Goal: Task Accomplishment & Management: Use online tool/utility

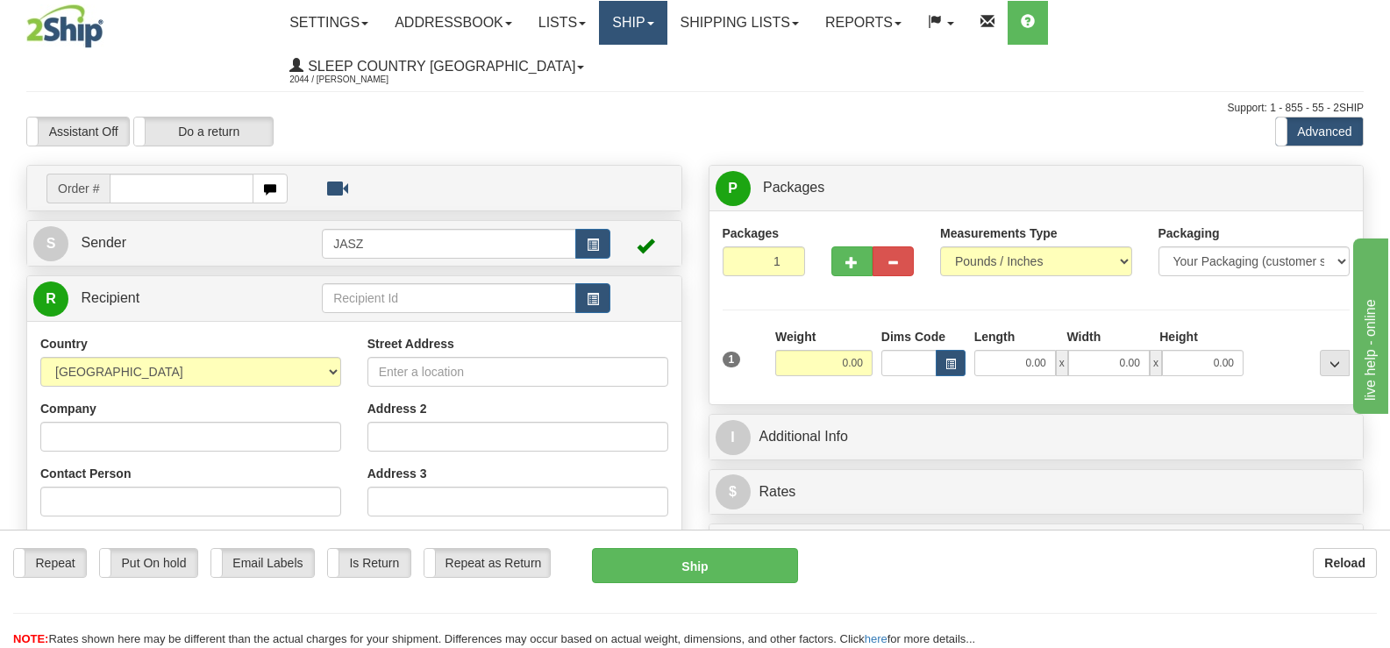
click at [666, 23] on link "Ship" at bounding box center [633, 23] width 68 height 44
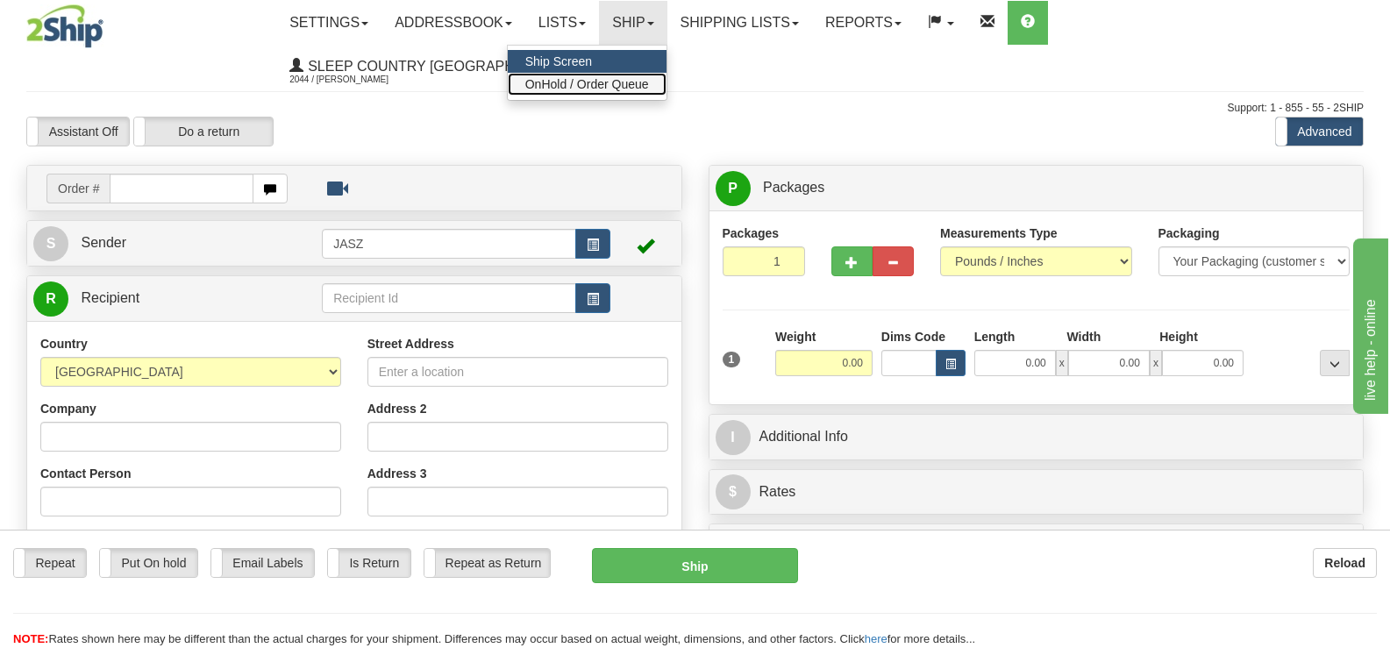
click at [649, 80] on span "OnHold / Order Queue" at bounding box center [587, 84] width 124 height 14
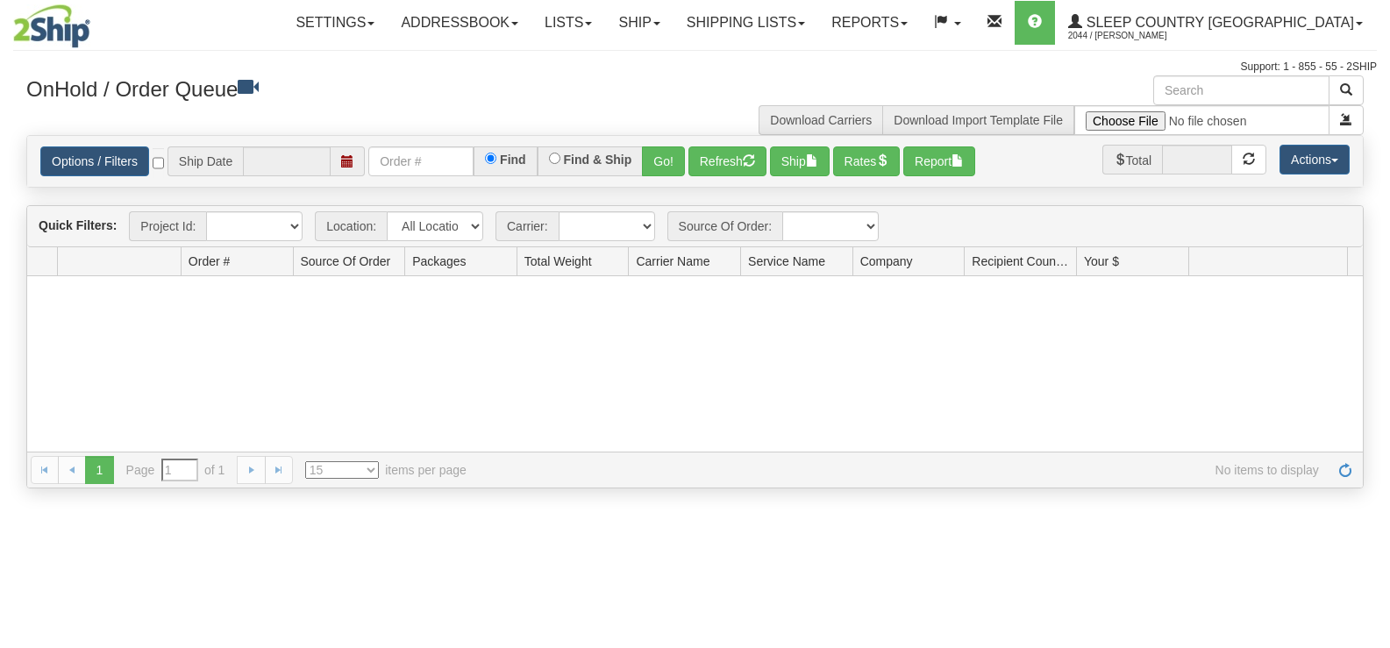
type input "[DATE]"
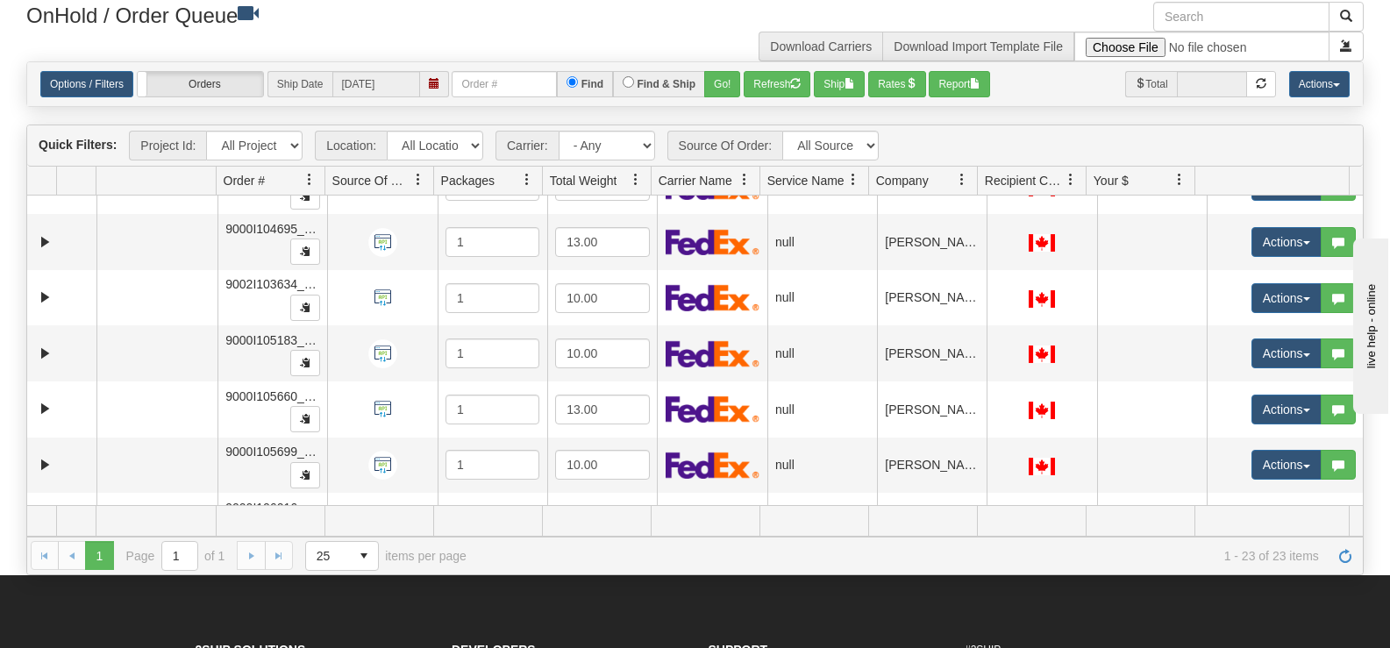
scroll to position [973, 0]
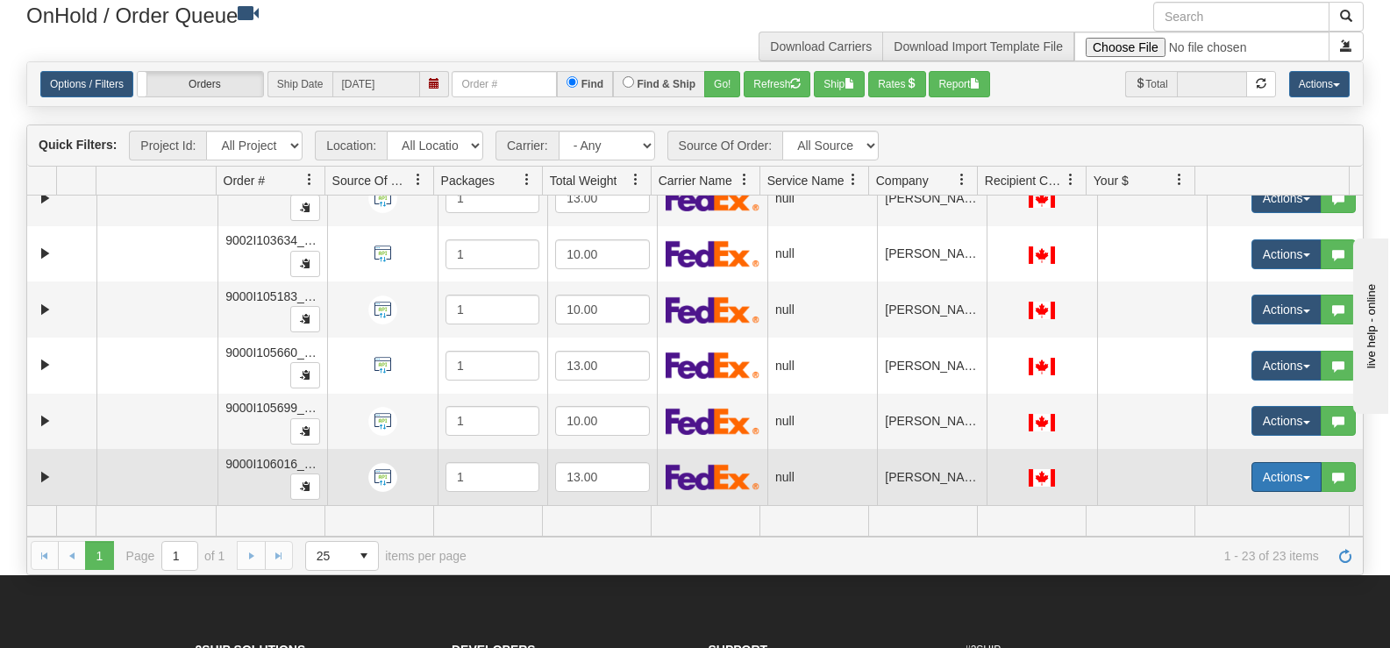
click at [1276, 481] on button "Actions" at bounding box center [1286, 477] width 70 height 30
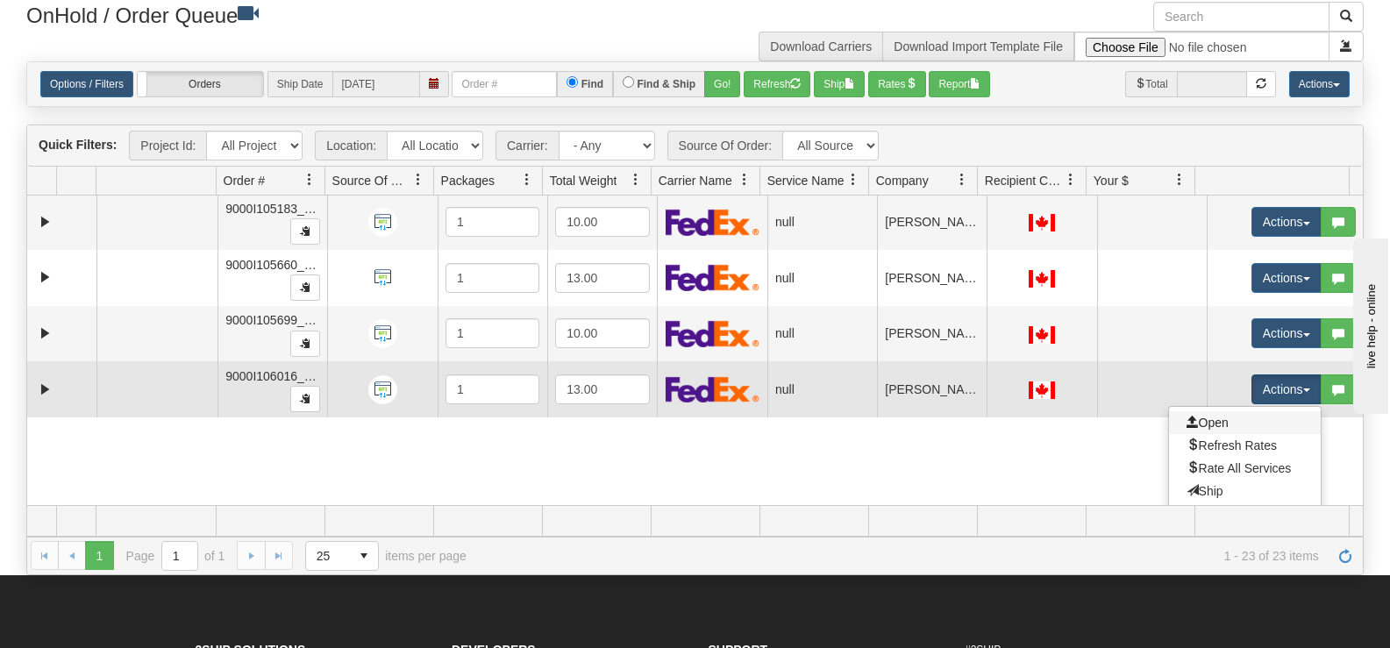
click at [1237, 428] on link "Open" at bounding box center [1245, 422] width 152 height 23
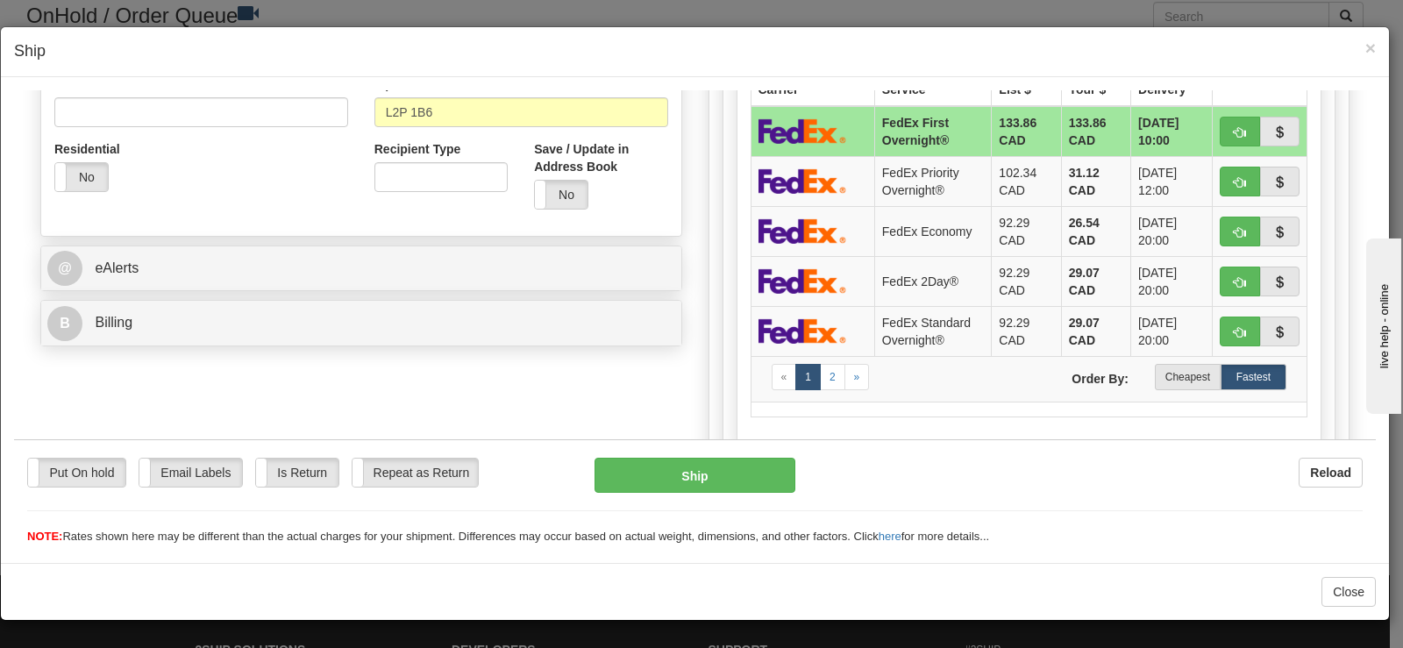
scroll to position [642, 0]
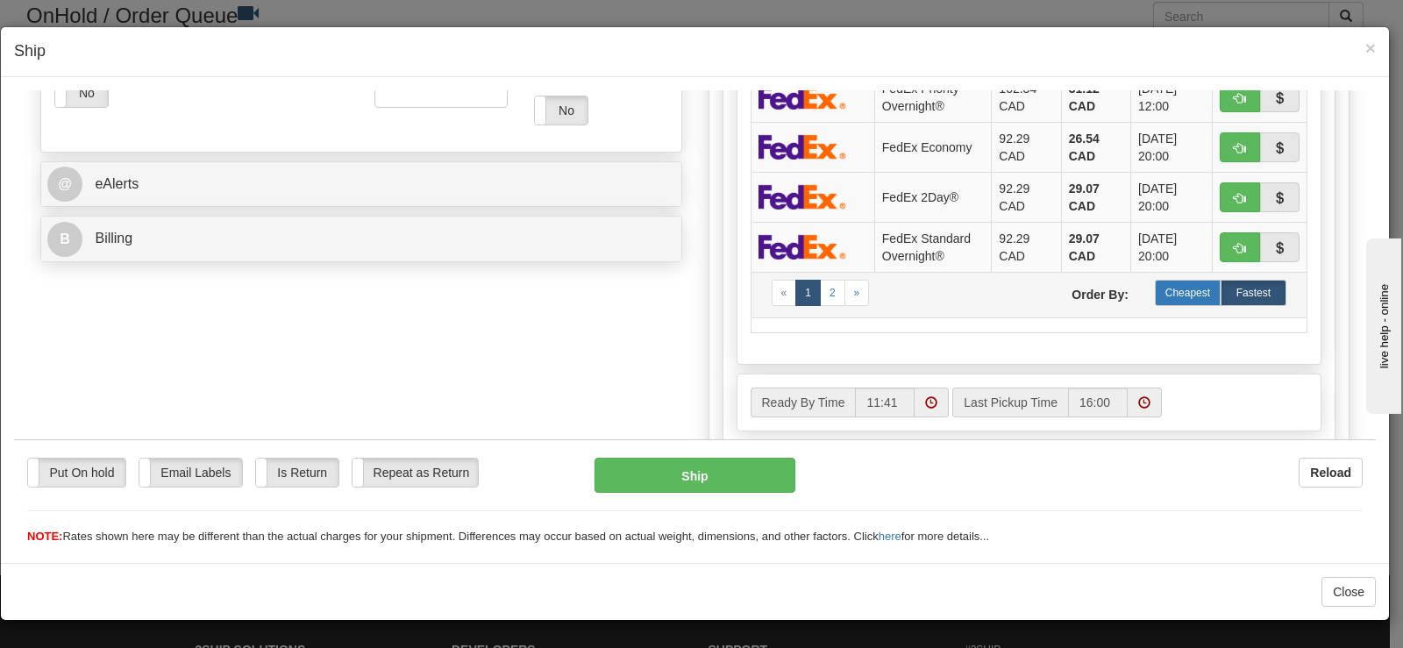
click at [1175, 293] on label "Cheapest" at bounding box center [1188, 292] width 66 height 26
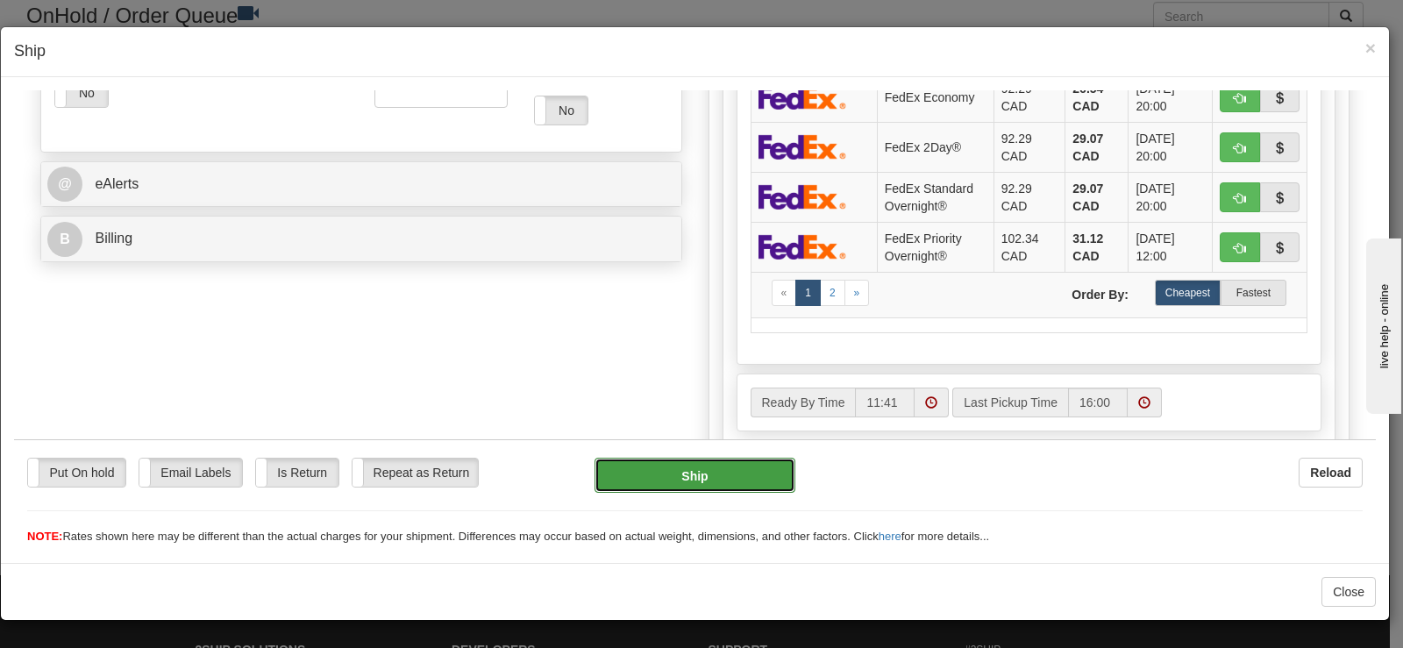
click at [608, 479] on button "Ship" at bounding box center [694, 474] width 201 height 35
type input "92"
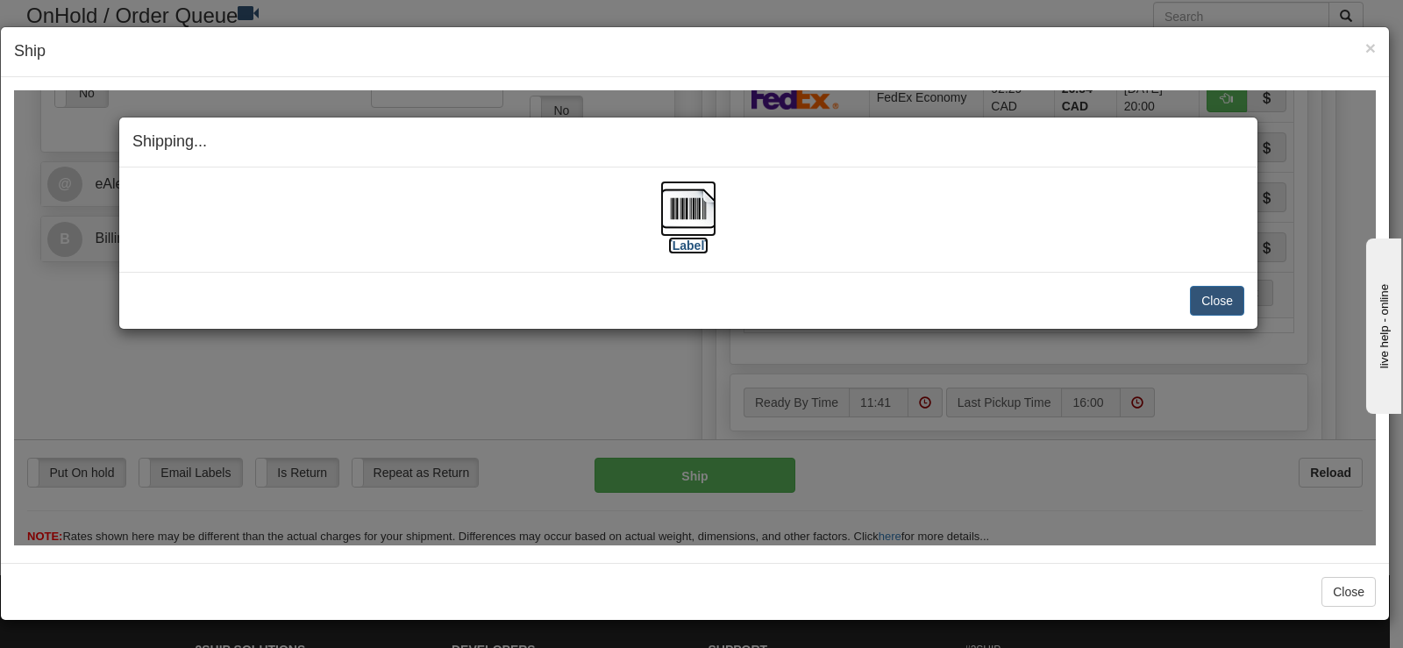
click at [679, 215] on img at bounding box center [688, 208] width 56 height 56
click at [1222, 306] on button "Close" at bounding box center [1217, 300] width 54 height 30
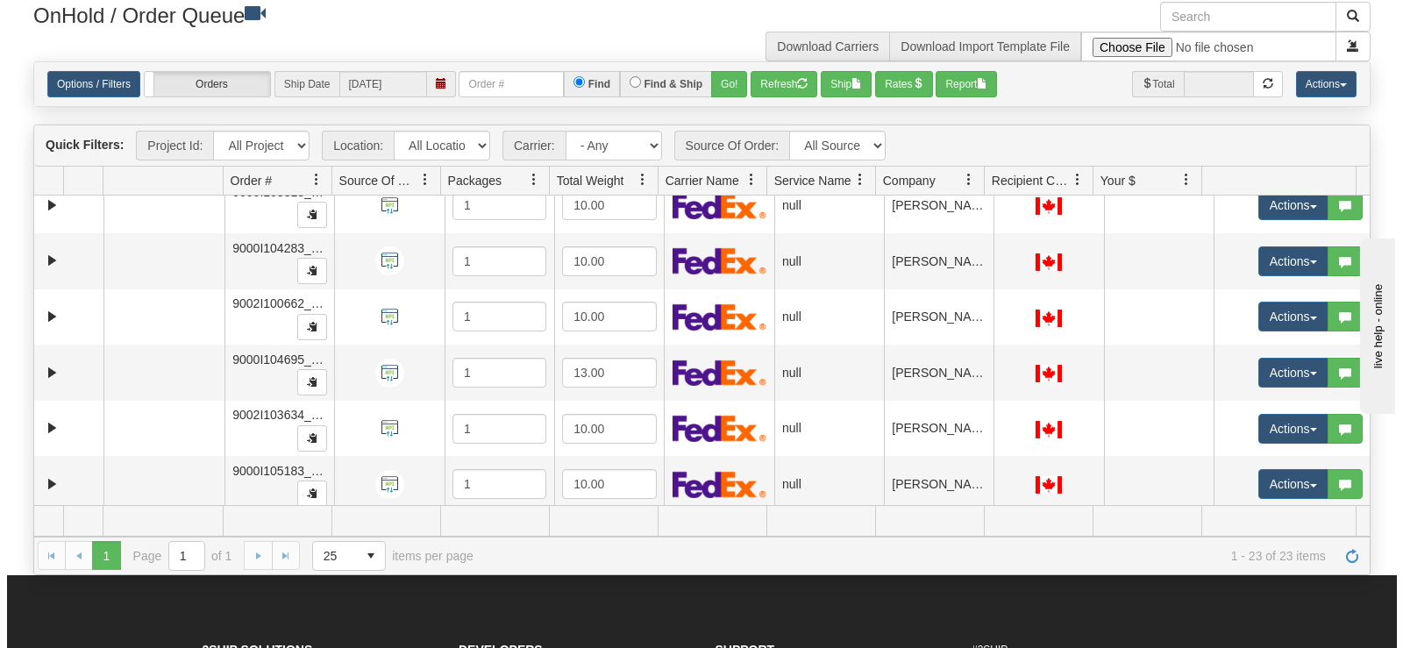
scroll to position [798, 0]
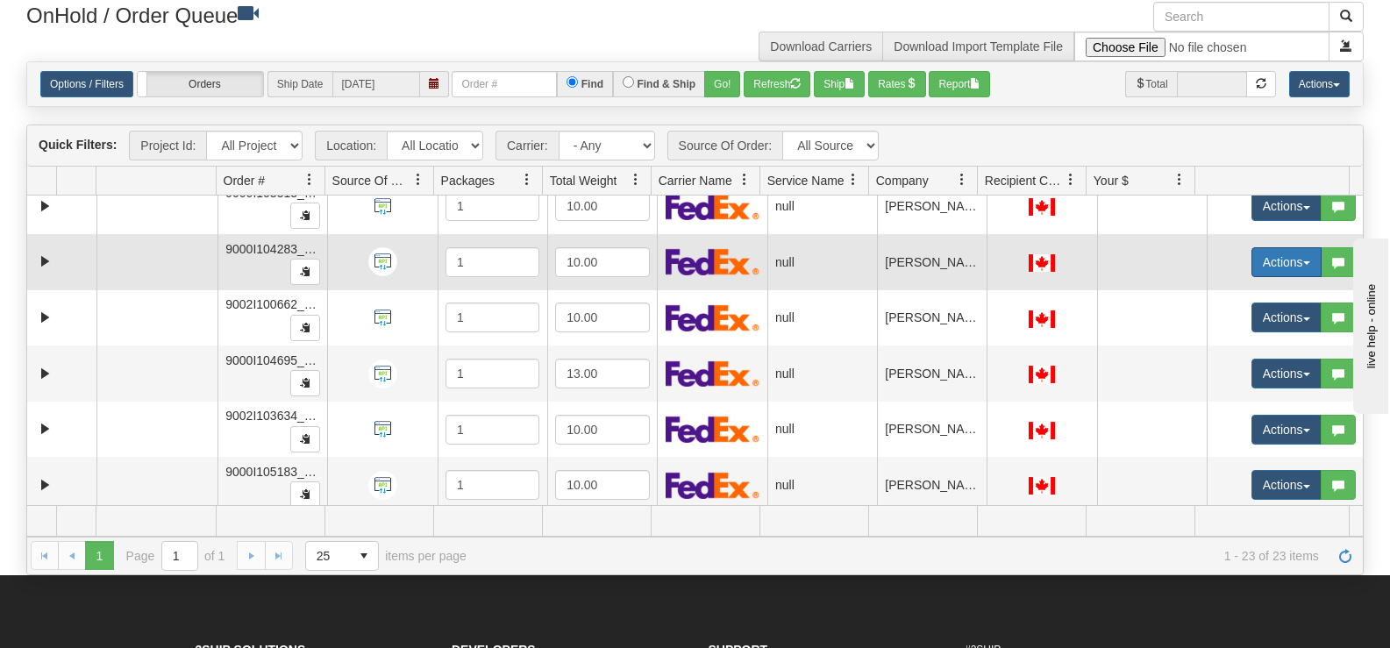
click at [1256, 263] on button "Actions" at bounding box center [1286, 262] width 70 height 30
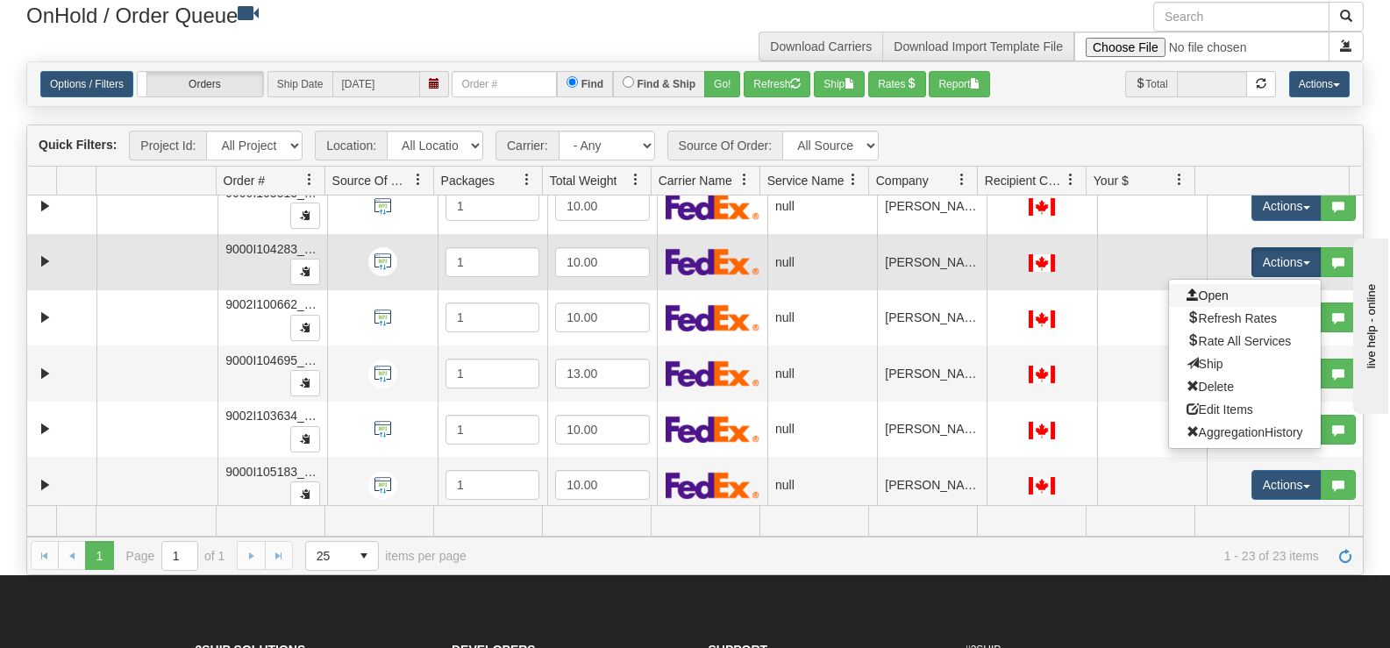
click at [1216, 293] on link "Open" at bounding box center [1245, 295] width 152 height 23
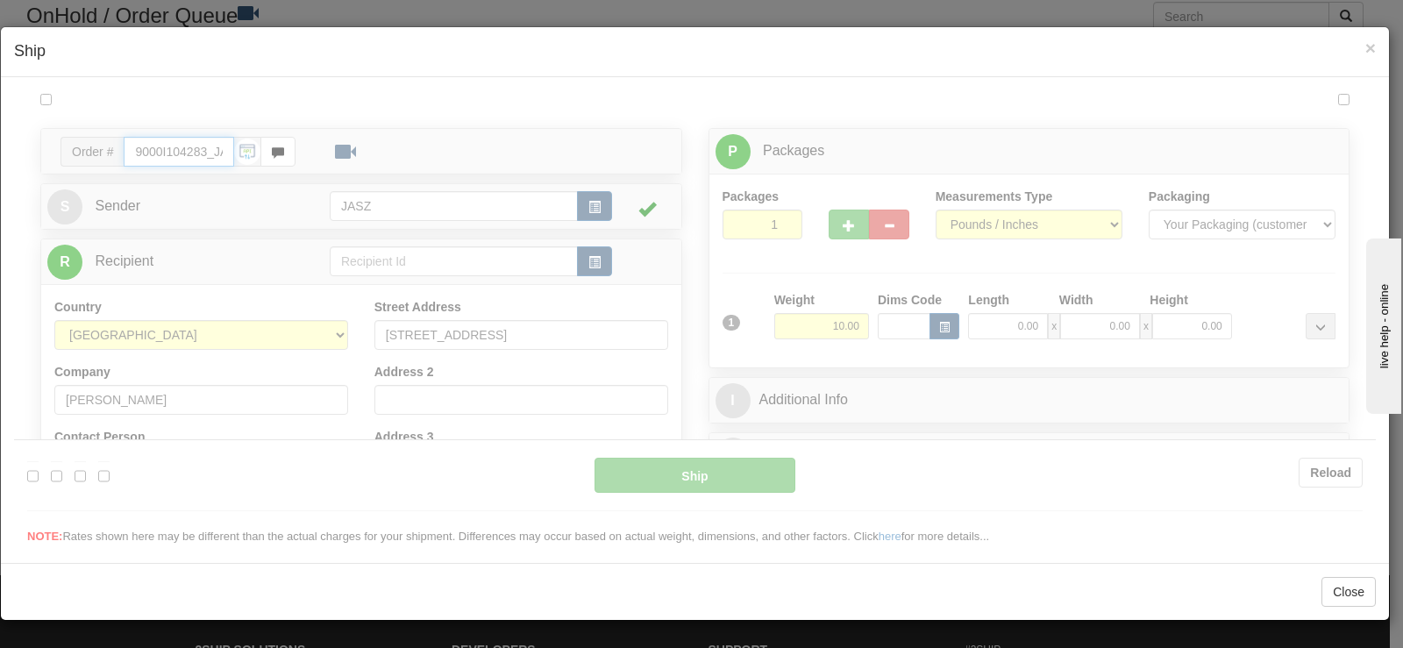
type input "11:45"
type input "16:00"
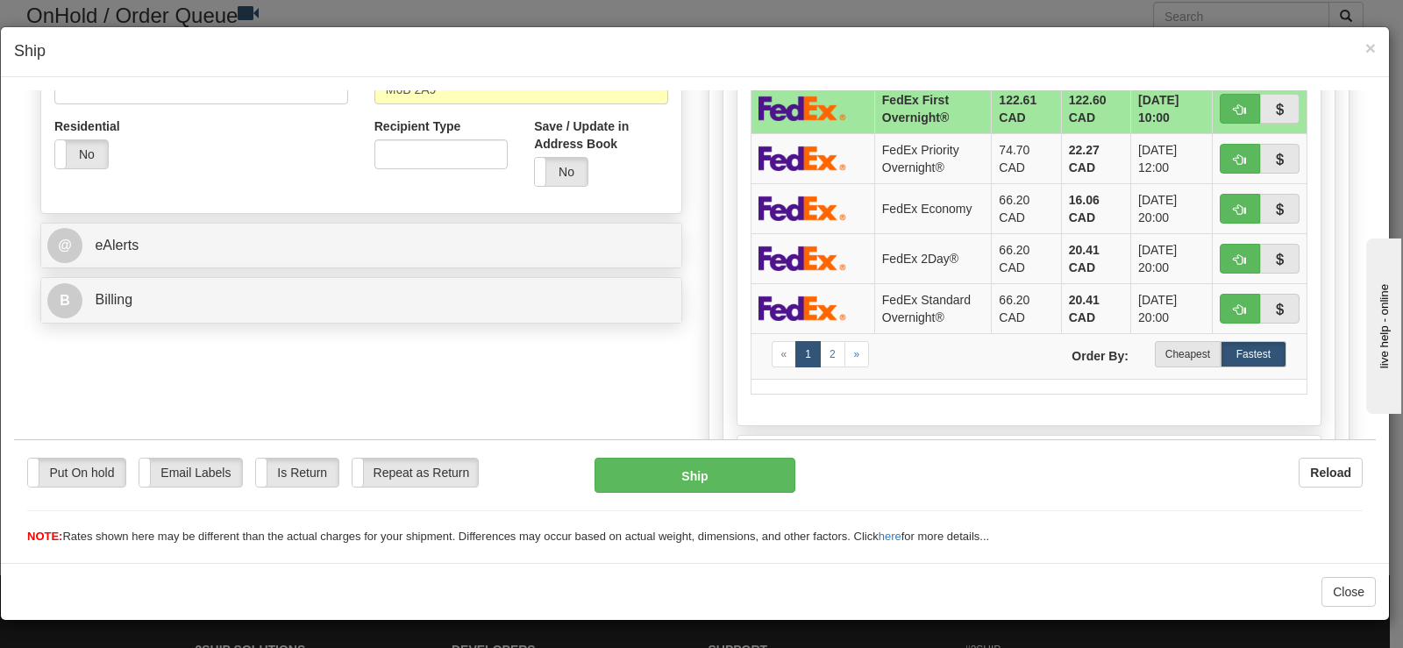
scroll to position [610, 0]
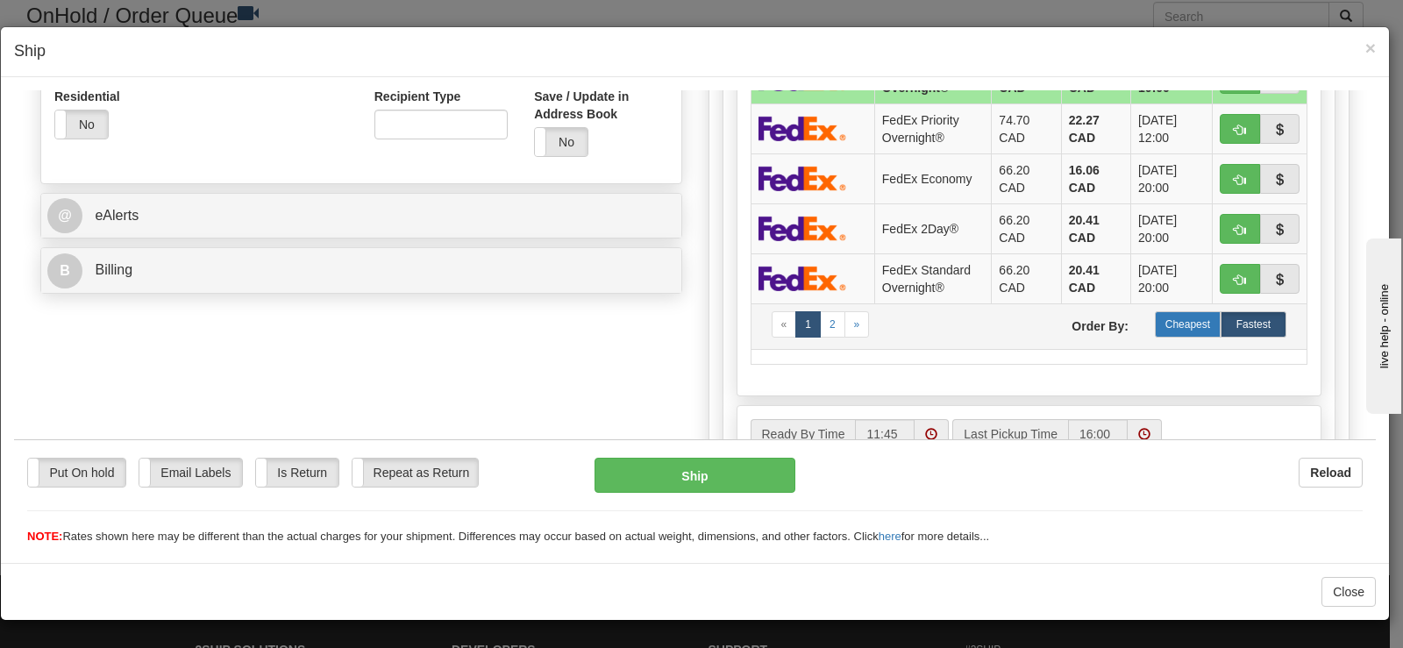
click at [1196, 330] on label "Cheapest" at bounding box center [1188, 323] width 66 height 26
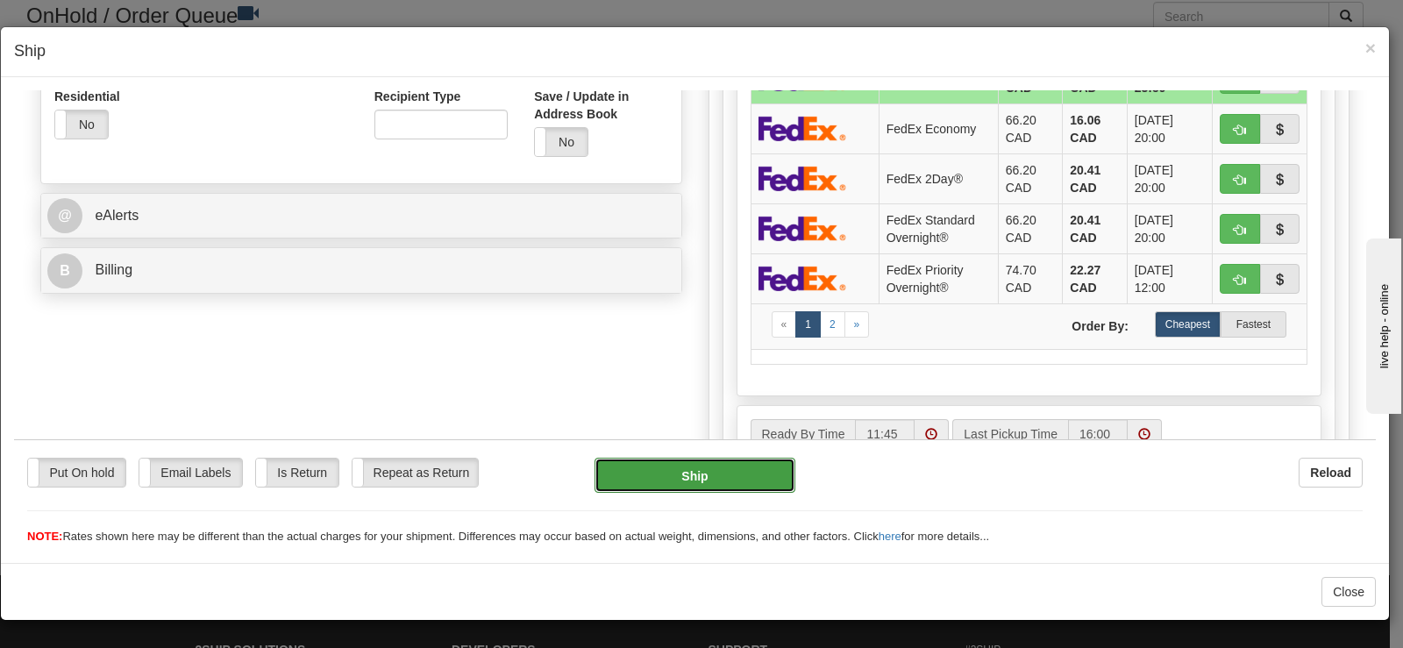
click at [668, 473] on button "Ship" at bounding box center [694, 474] width 201 height 35
type input "92"
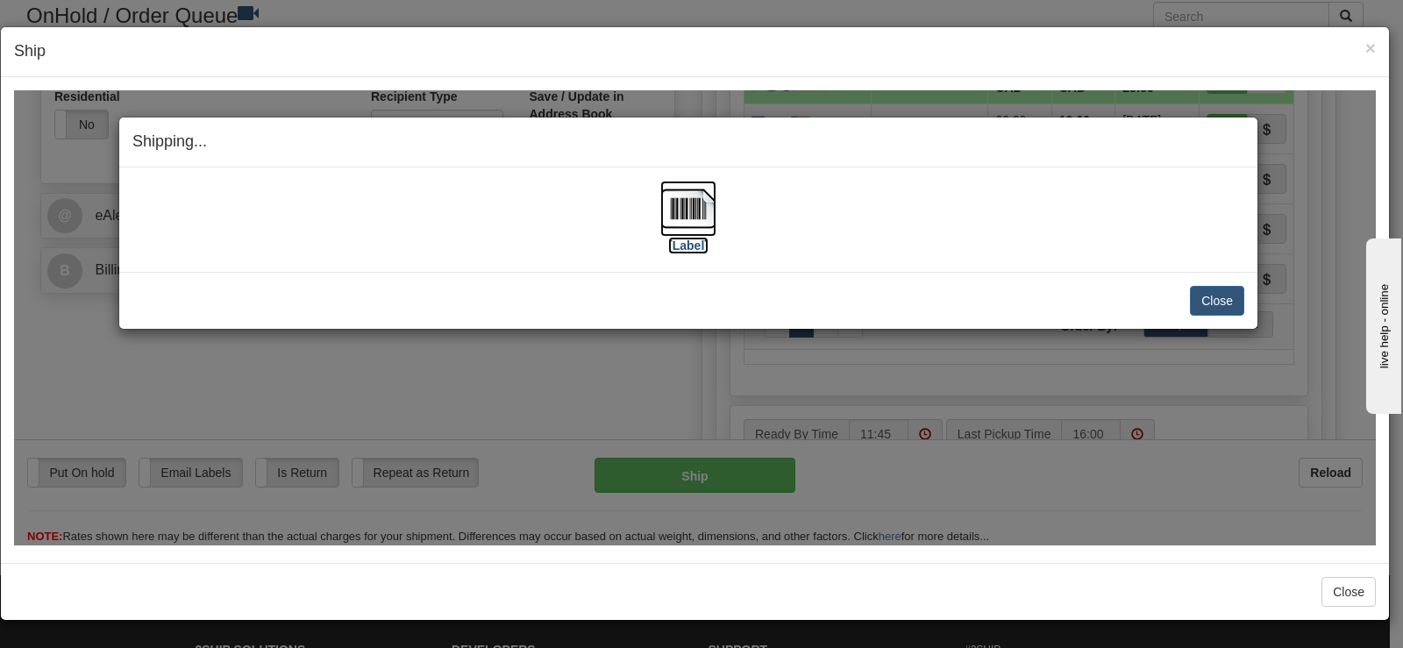
click at [683, 214] on img at bounding box center [688, 208] width 56 height 56
click at [701, 209] on img at bounding box center [688, 208] width 56 height 56
click at [689, 203] on img at bounding box center [688, 208] width 56 height 56
click at [1233, 295] on button "Close" at bounding box center [1217, 300] width 54 height 30
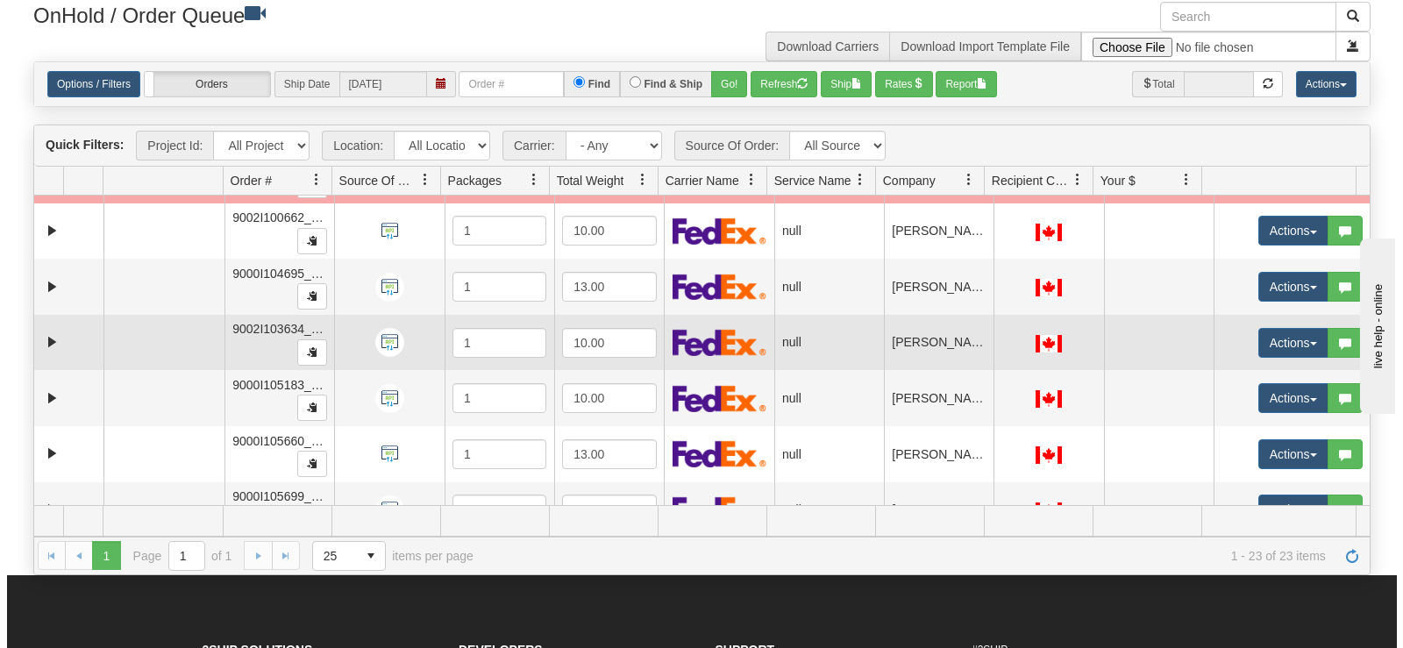
scroll to position [973, 0]
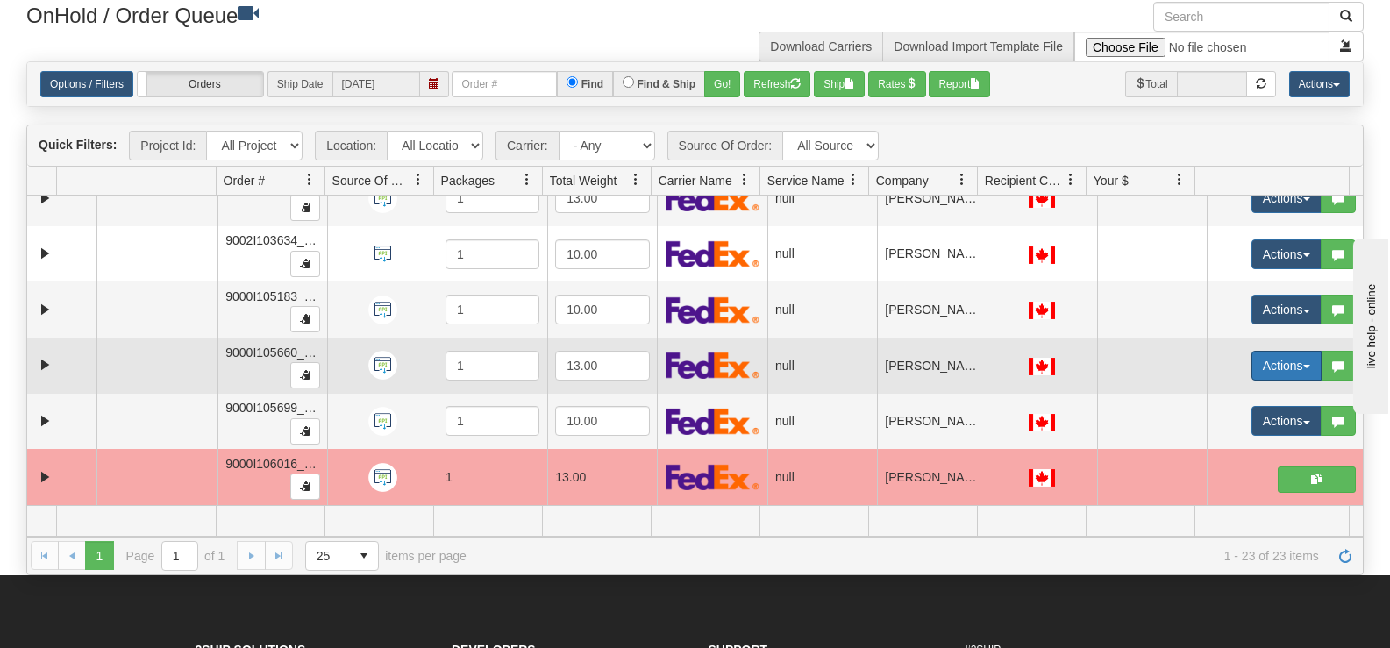
click at [1260, 365] on button "Actions" at bounding box center [1286, 366] width 70 height 30
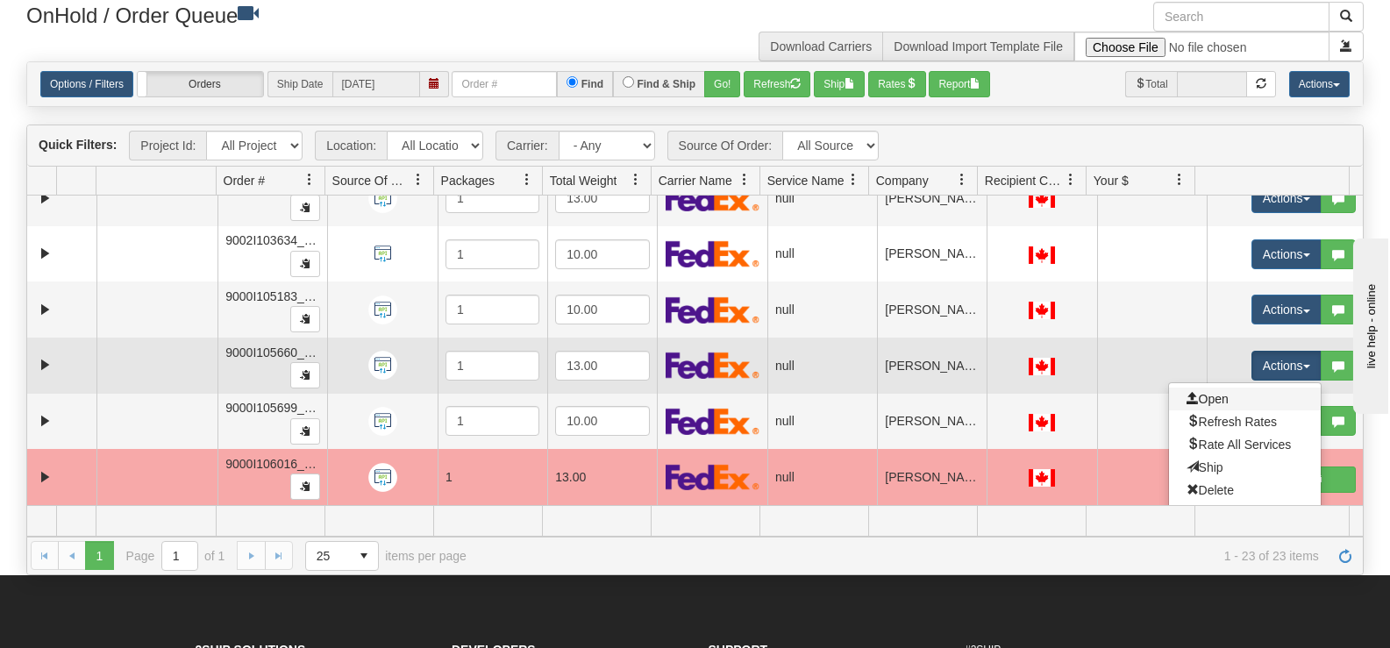
click at [1208, 406] on link "Open" at bounding box center [1245, 399] width 152 height 23
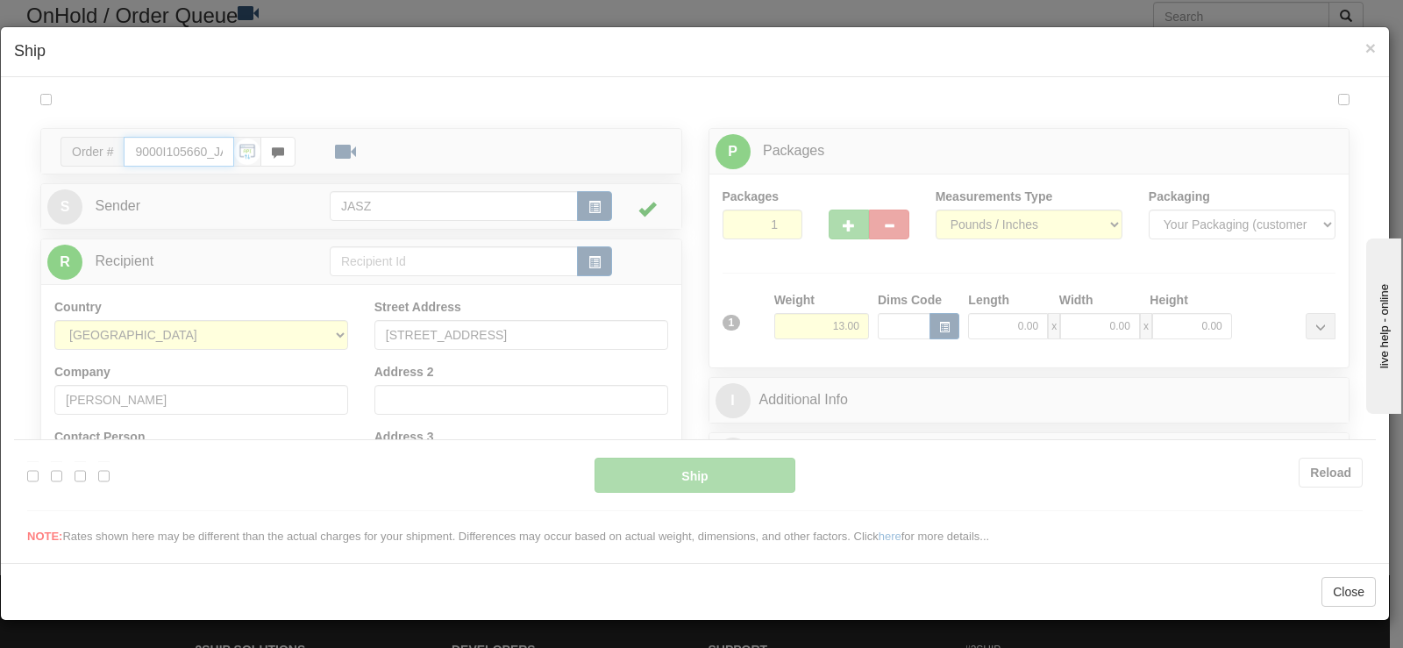
type input "11:56"
type input "16:00"
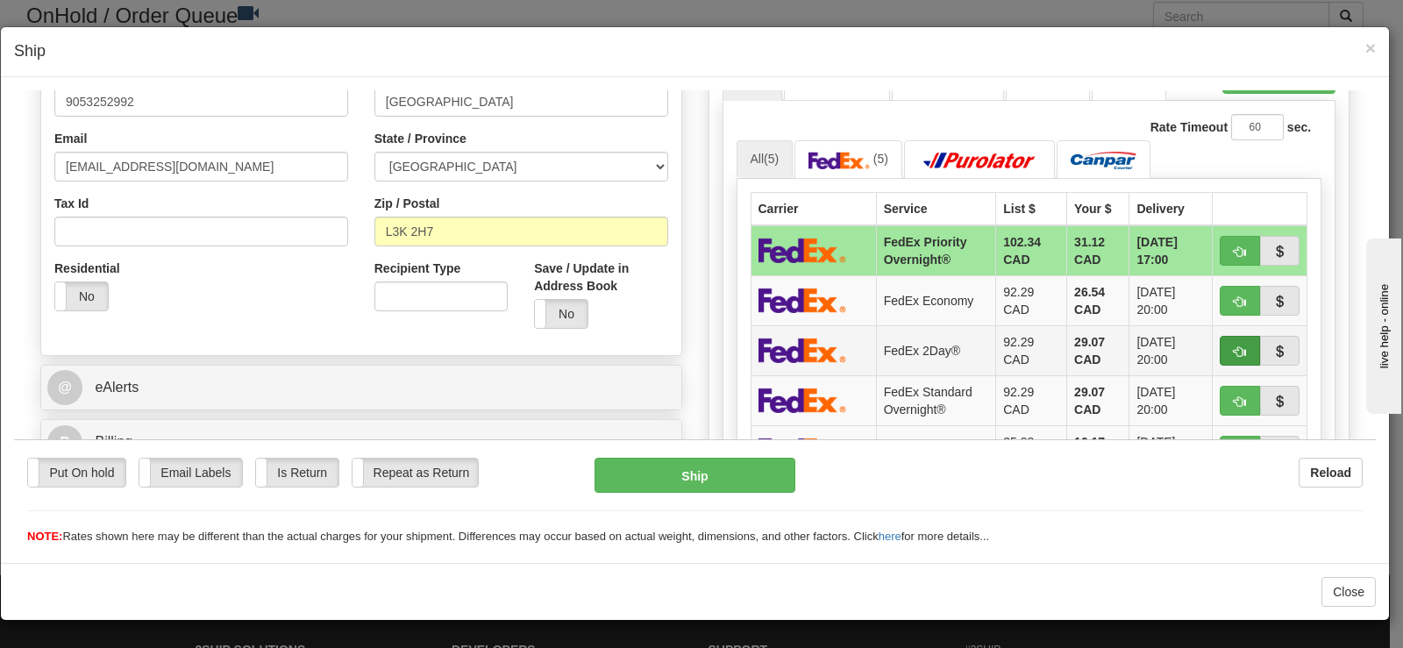
scroll to position [614, 0]
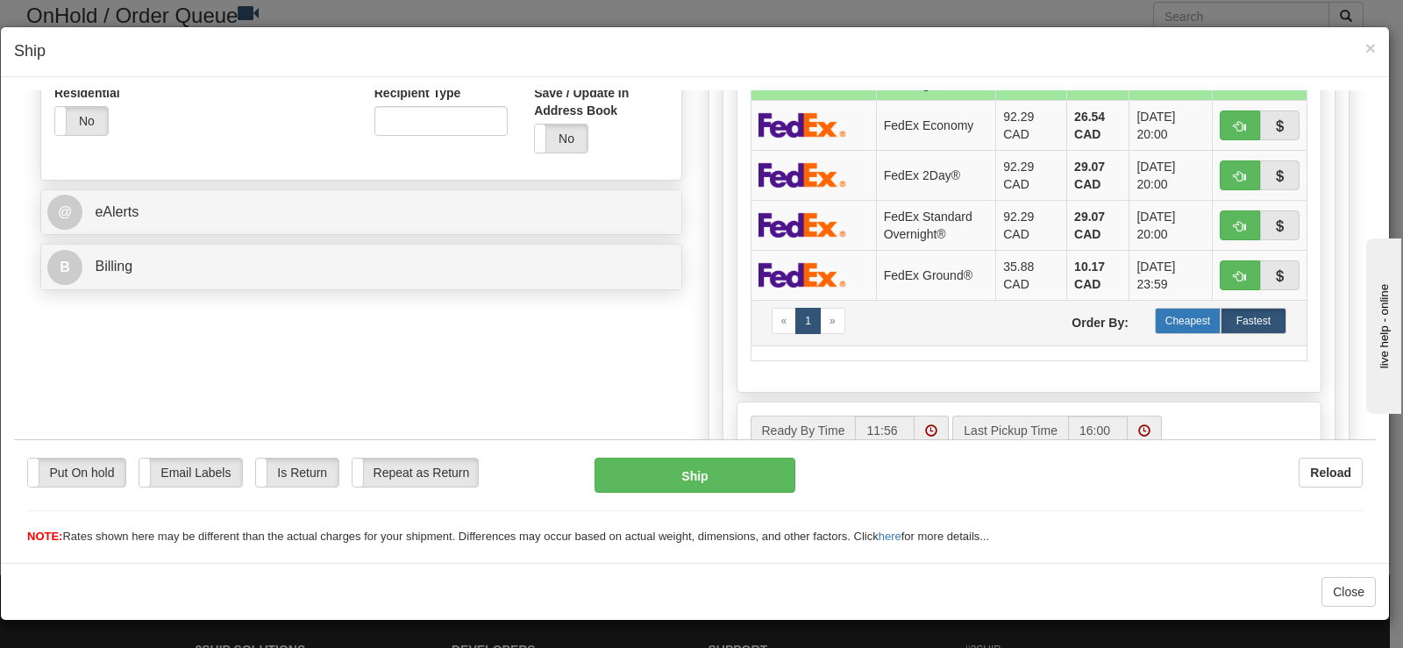
click at [1185, 325] on label "Cheapest" at bounding box center [1188, 320] width 66 height 26
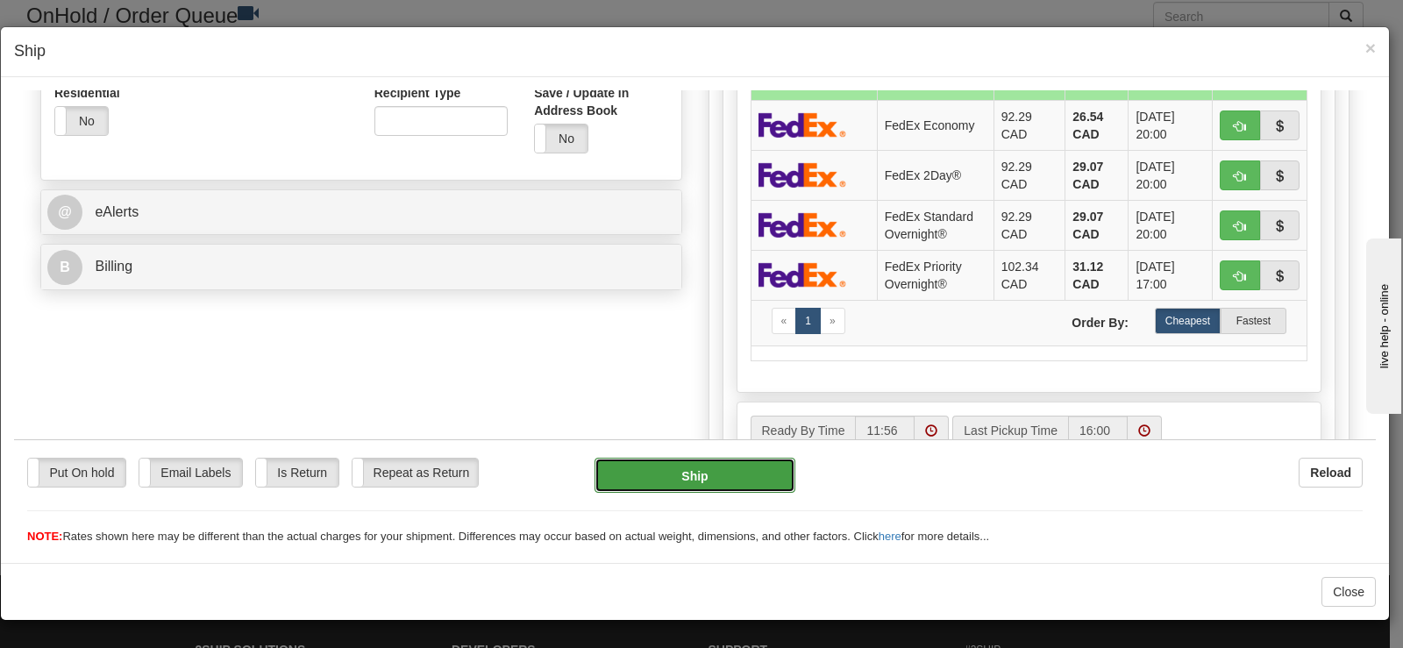
click at [734, 459] on button "Ship" at bounding box center [694, 474] width 201 height 35
type input "92"
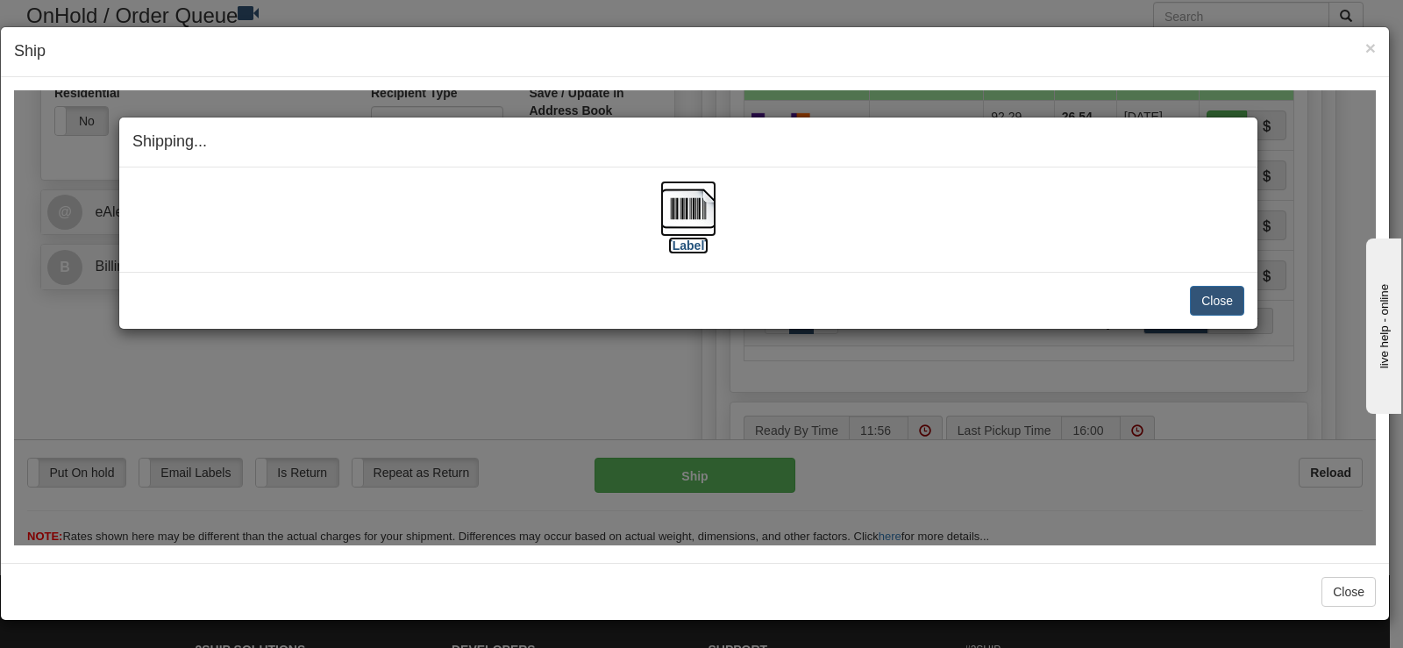
click at [676, 227] on img at bounding box center [688, 208] width 56 height 56
click at [1235, 306] on button "Close" at bounding box center [1217, 300] width 54 height 30
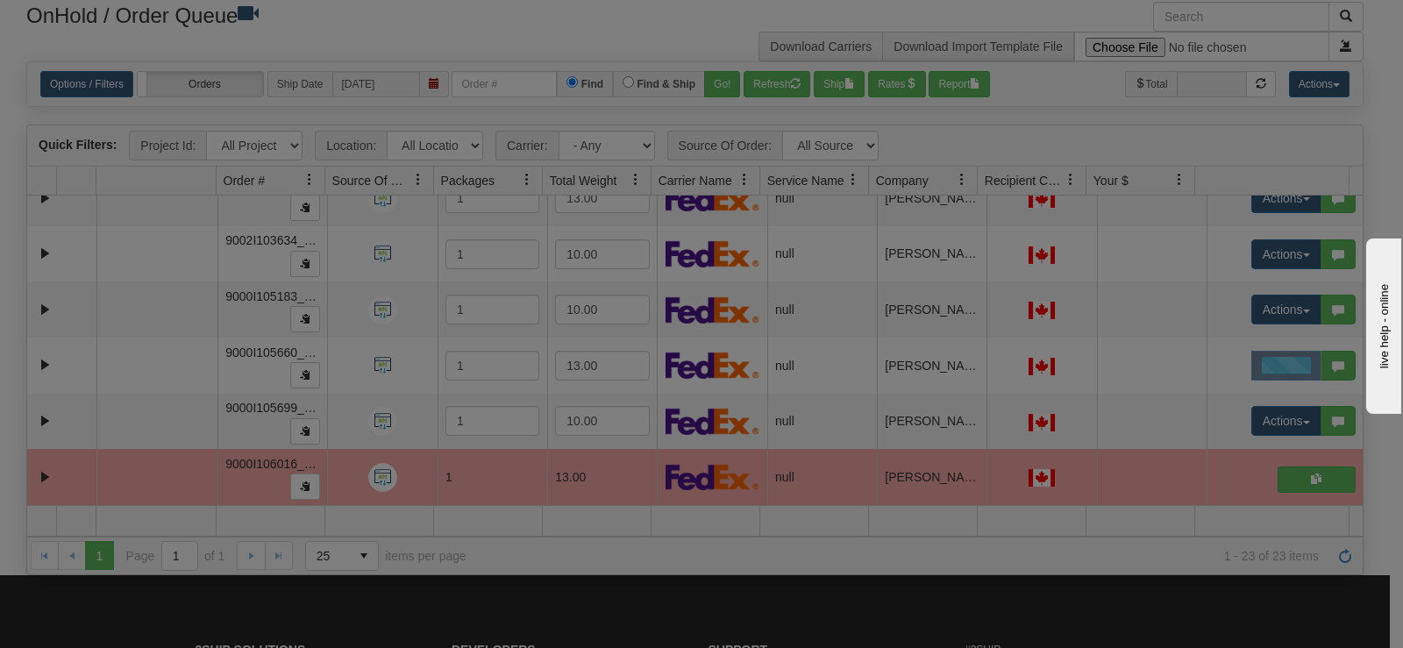
scroll to position [0, 0]
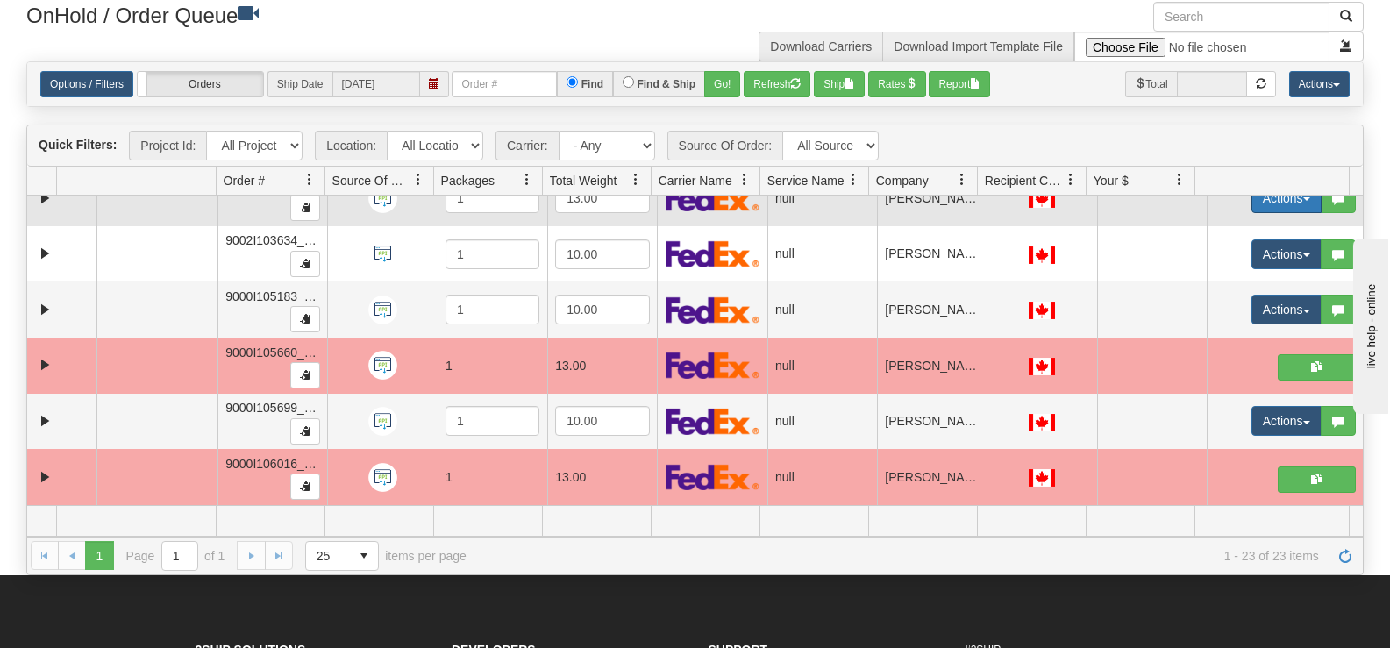
click at [1254, 211] on button "Actions" at bounding box center [1286, 198] width 70 height 30
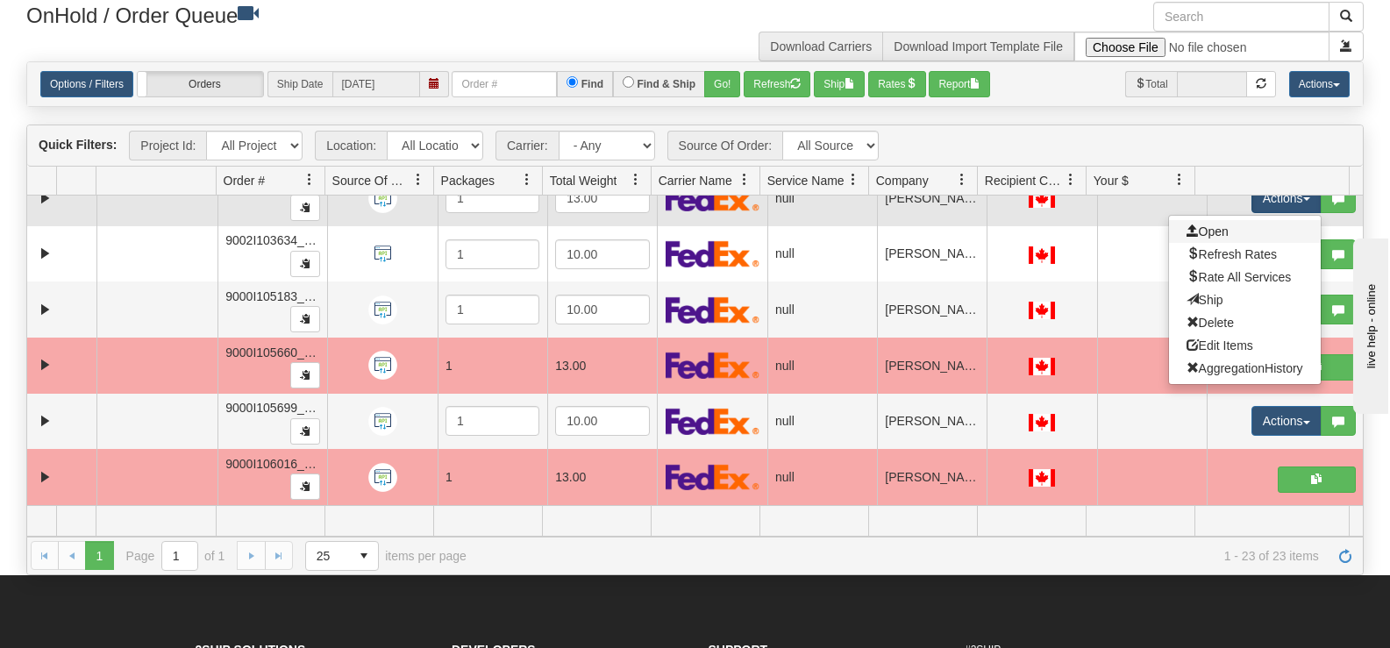
click at [1236, 239] on link "Open" at bounding box center [1245, 231] width 152 height 23
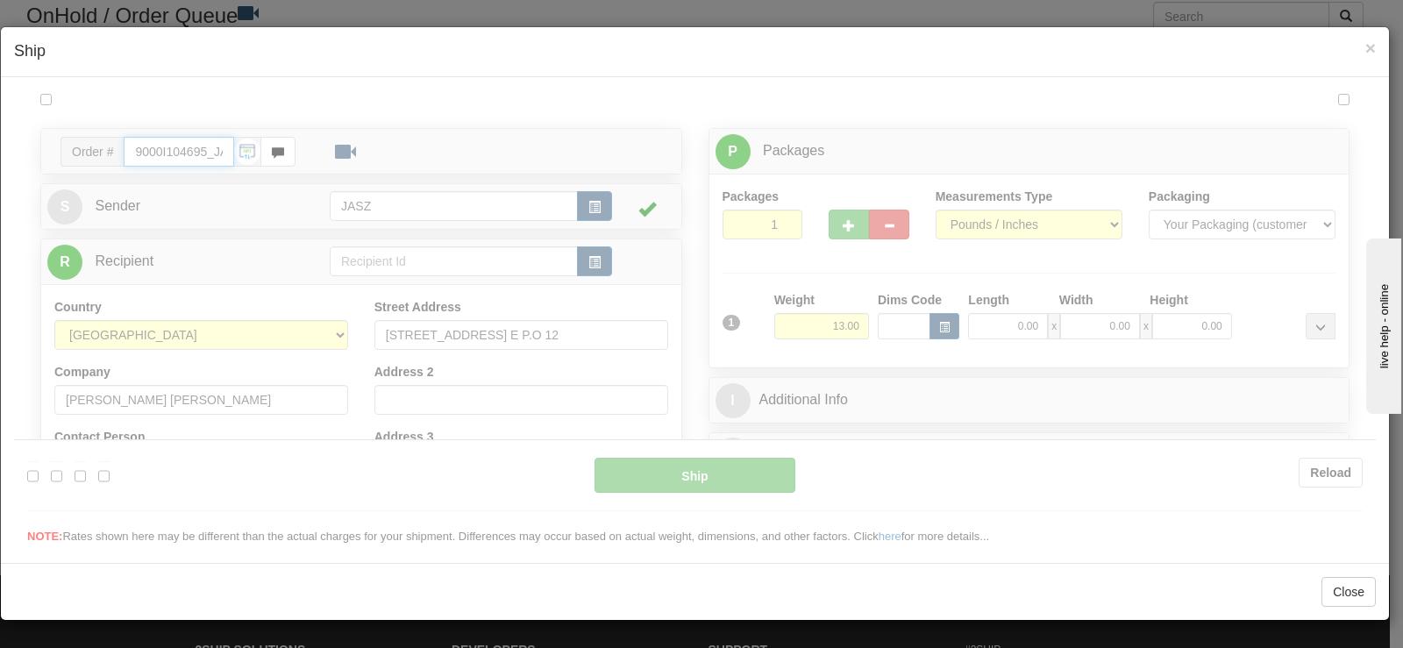
type input "11:57"
type input "16:00"
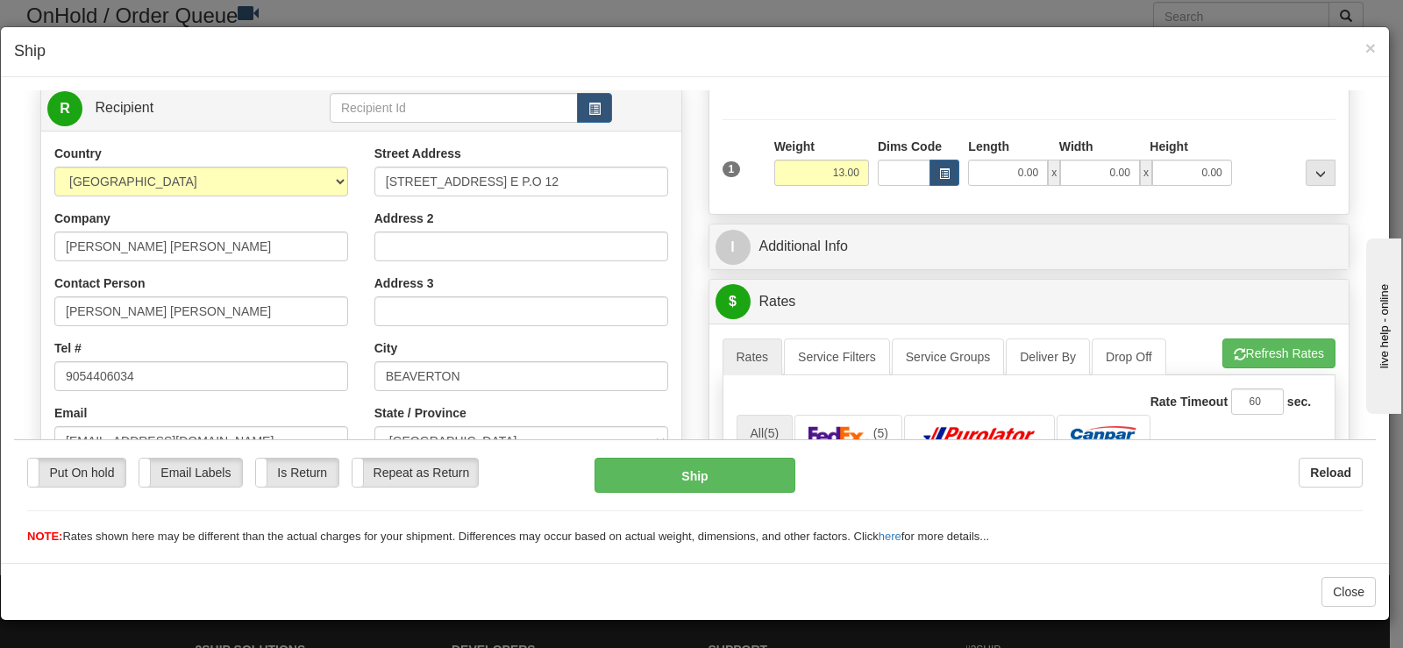
scroll to position [175, 0]
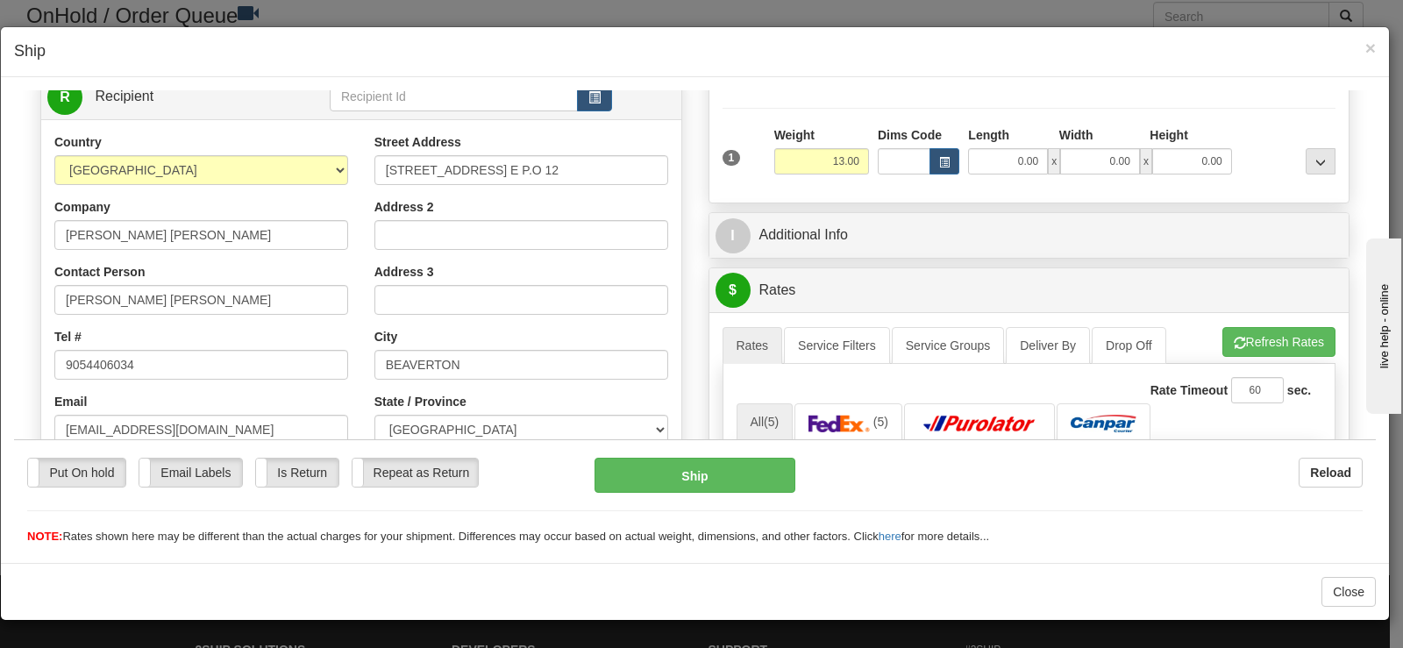
drag, startPoint x: 1084, startPoint y: 175, endPoint x: 1088, endPoint y: 89, distance: 86.0
click at [1088, 89] on div "Packages 1 1 Measurements Type" at bounding box center [1029, 105] width 614 height 167
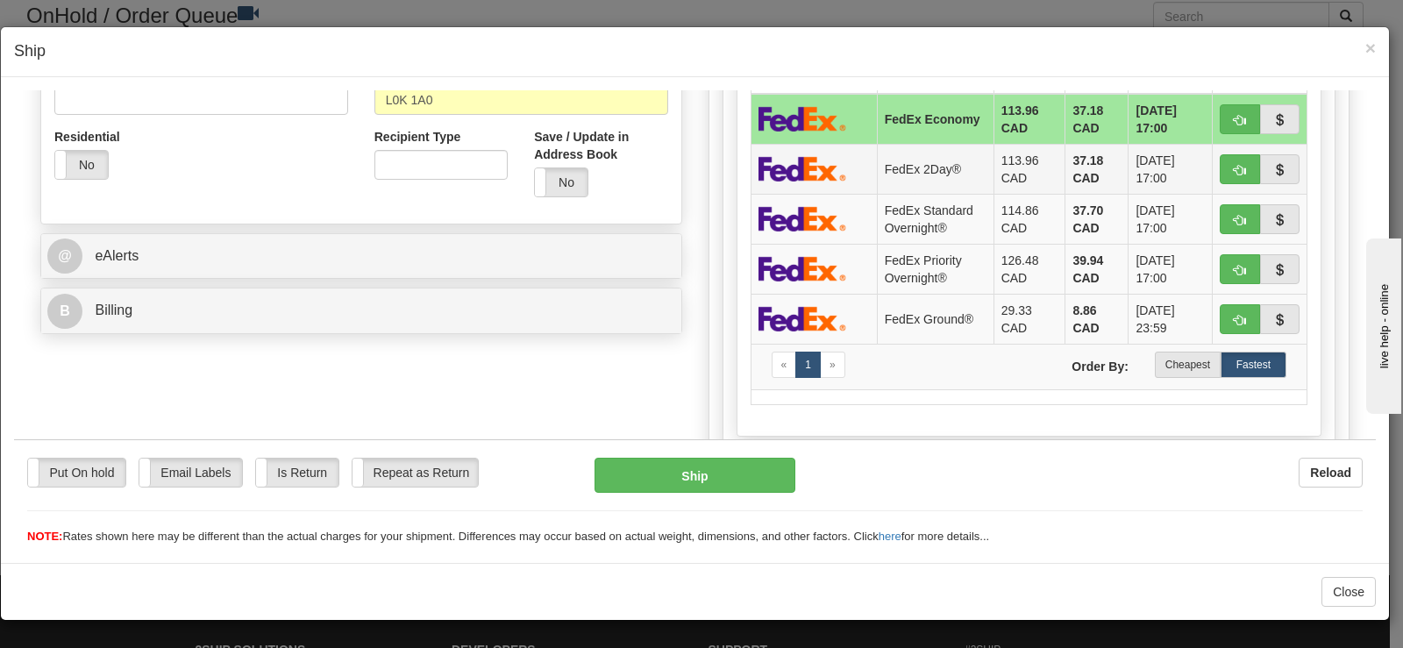
scroll to position [614, 0]
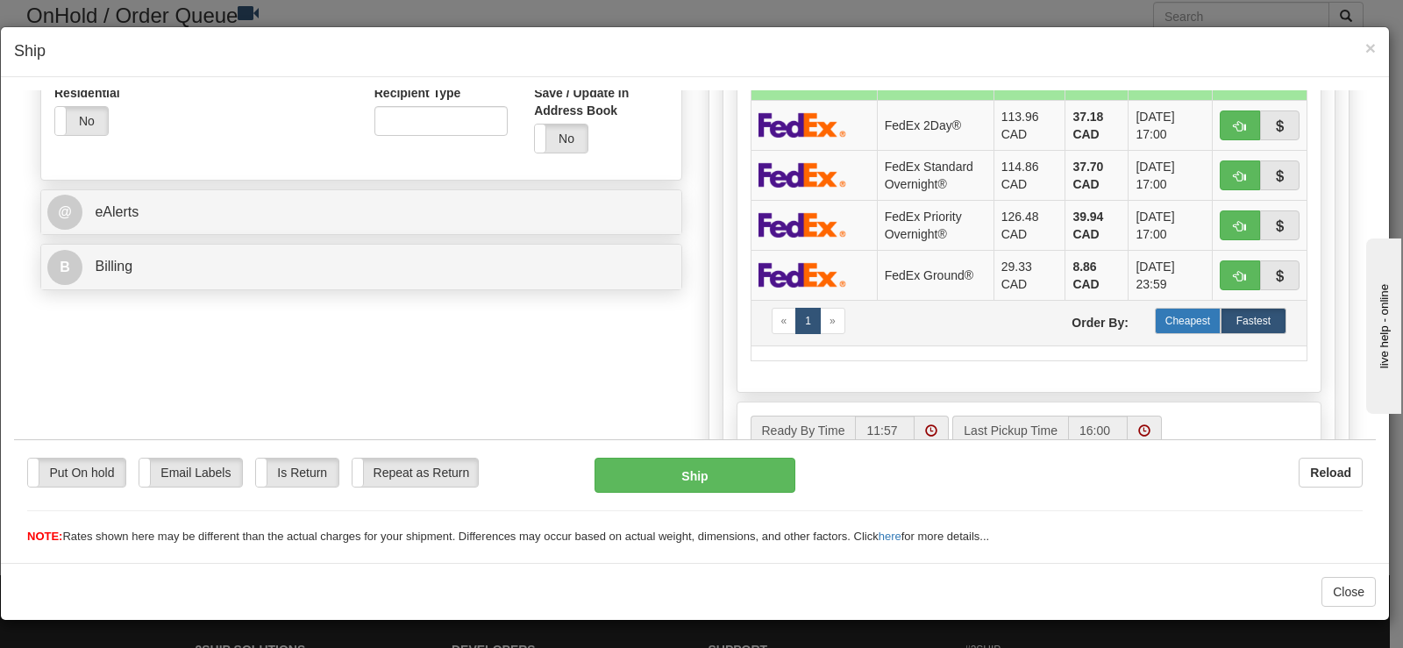
click at [1176, 316] on label "Cheapest" at bounding box center [1188, 320] width 66 height 26
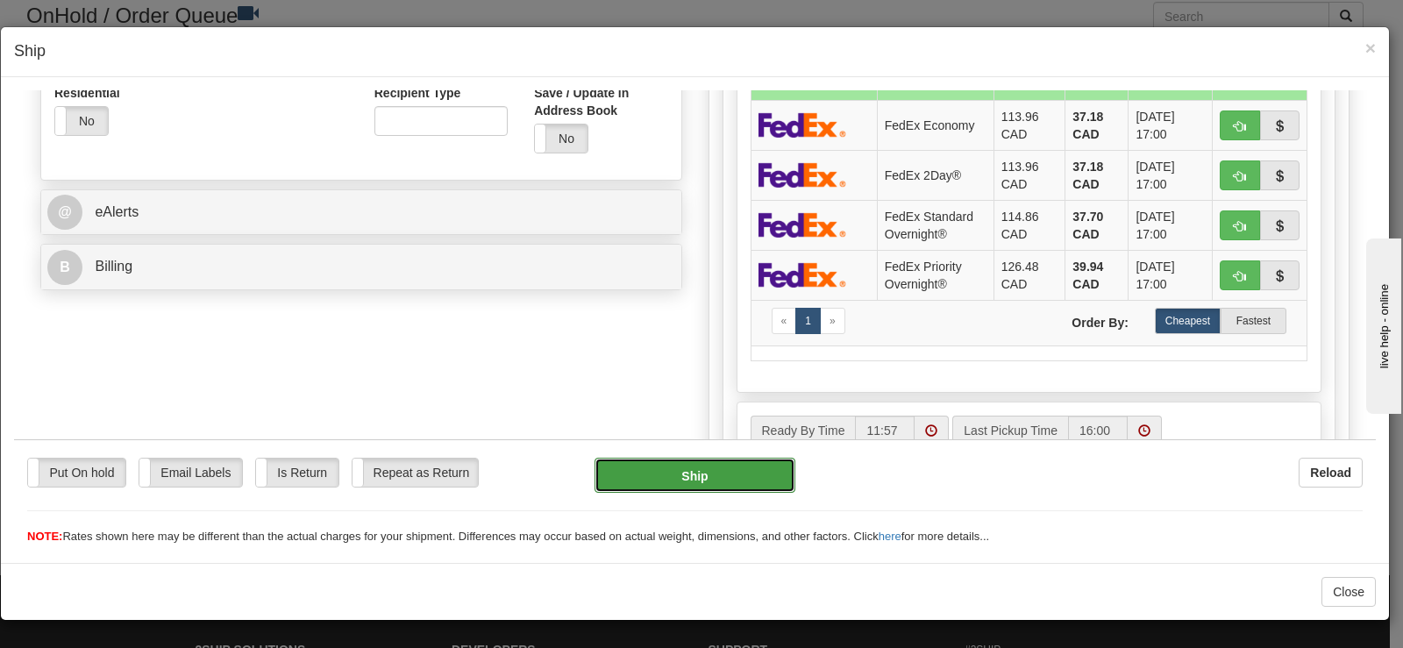
click at [661, 474] on button "Ship" at bounding box center [694, 474] width 201 height 35
type input "92"
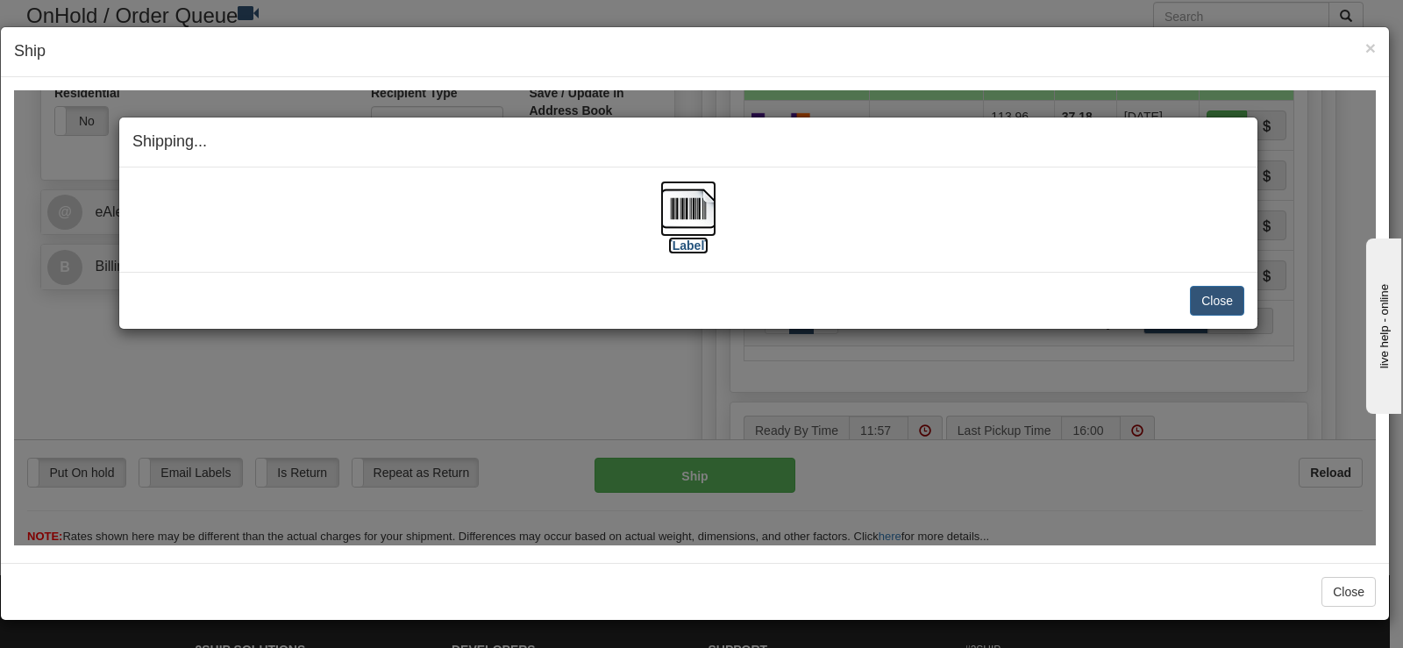
click at [692, 239] on label "[Label]" at bounding box center [688, 245] width 40 height 18
click at [1221, 287] on button "Close" at bounding box center [1217, 300] width 54 height 30
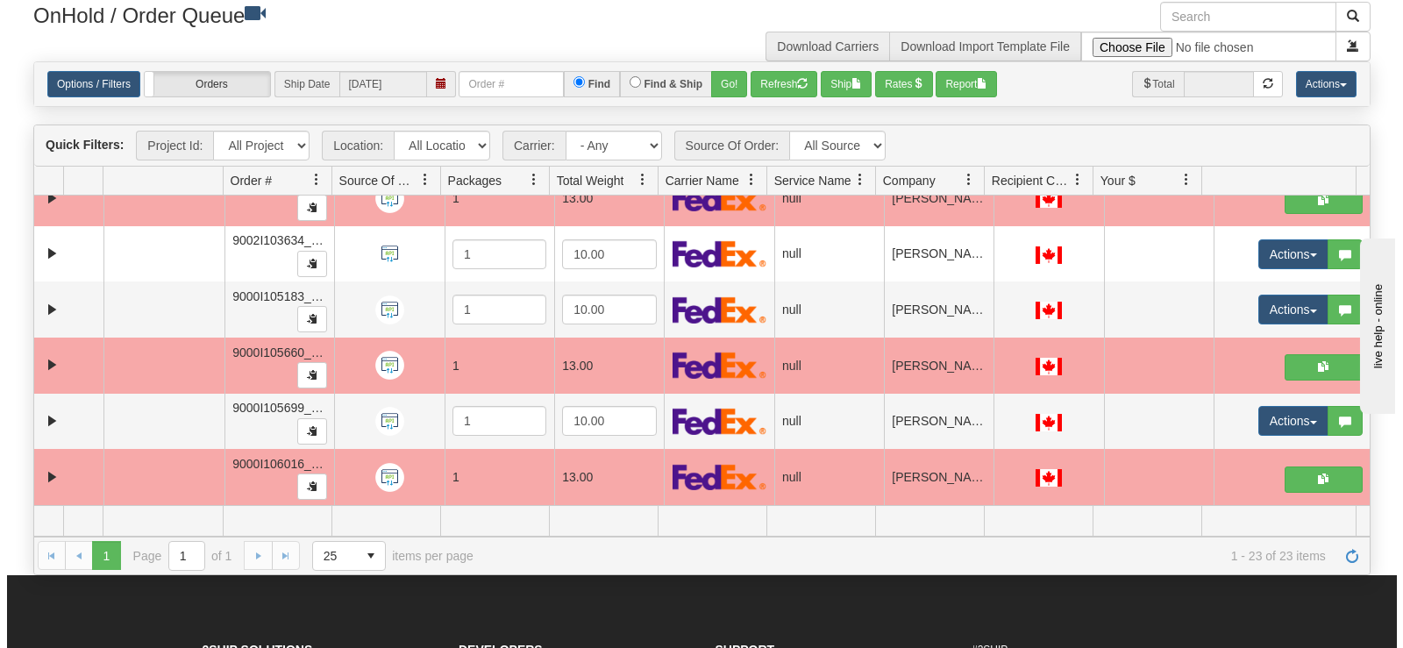
scroll to position [820, 0]
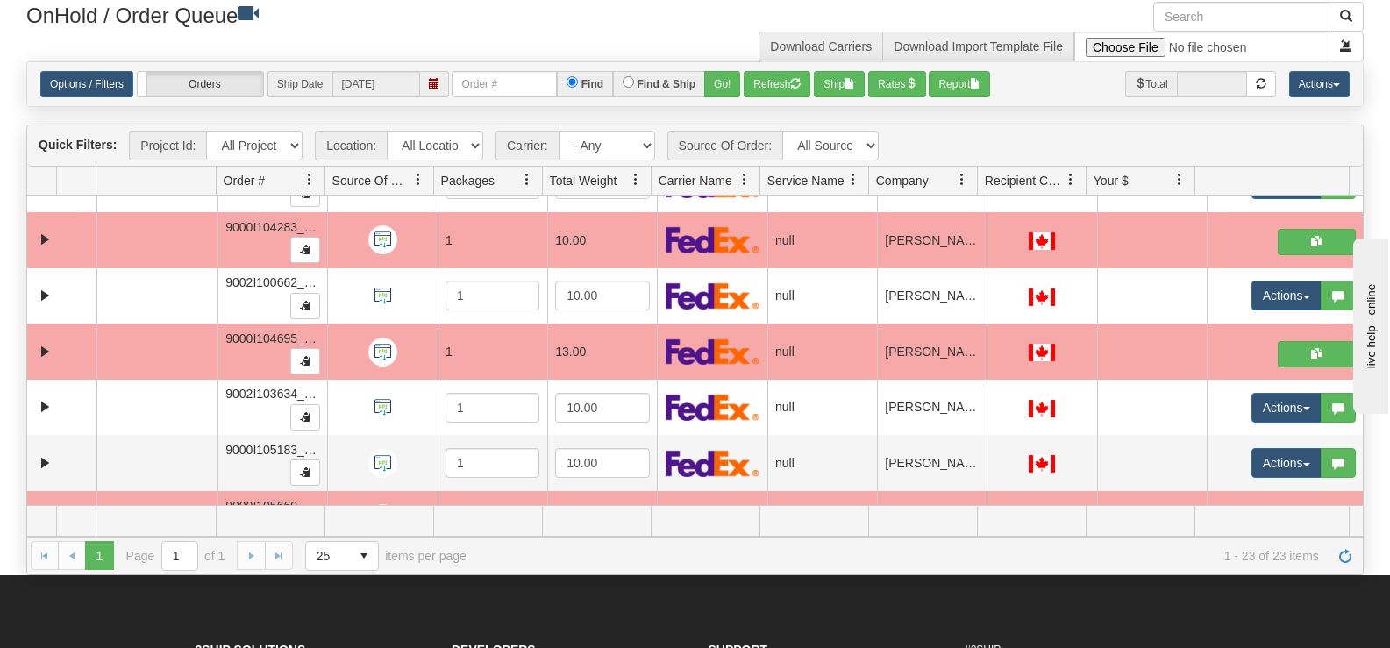
drag, startPoint x: 1353, startPoint y: 436, endPoint x: 11, endPoint y: 1, distance: 1410.2
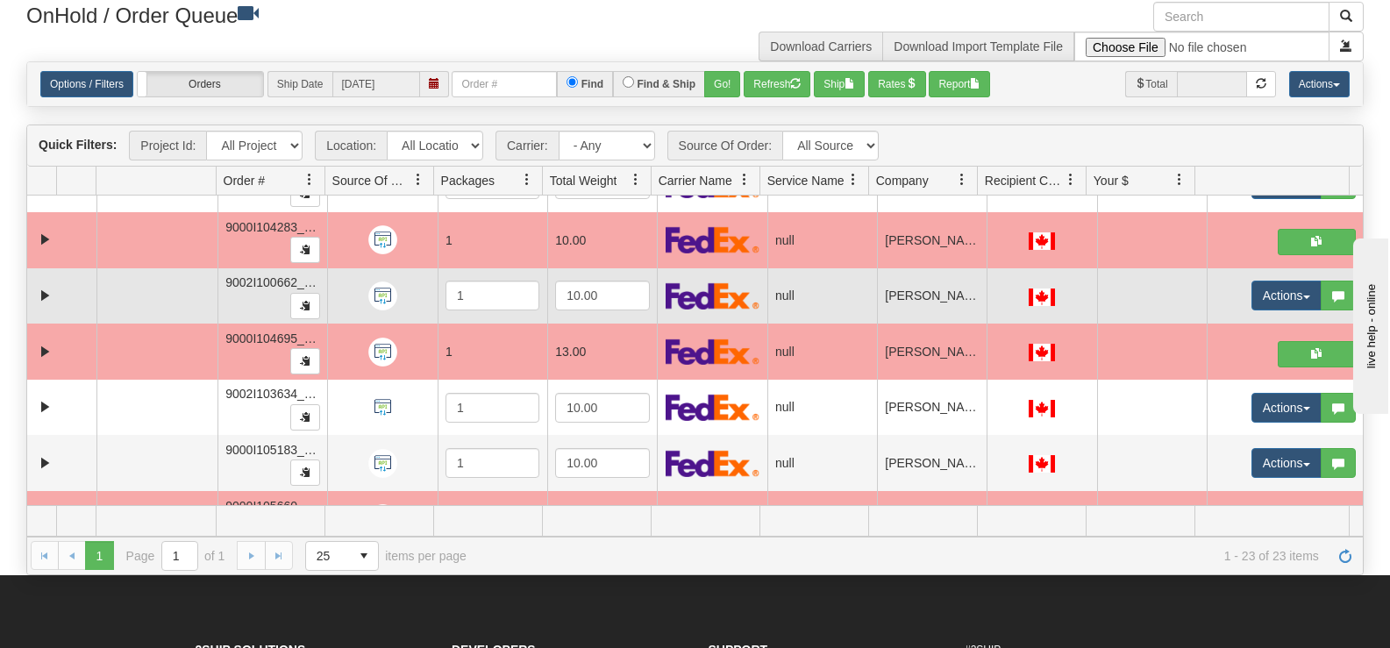
click at [1238, 274] on td "Actions Open Refresh Rates Rate All Services Ship Delete Edit Items Aggregation…" at bounding box center [1284, 296] width 156 height 56
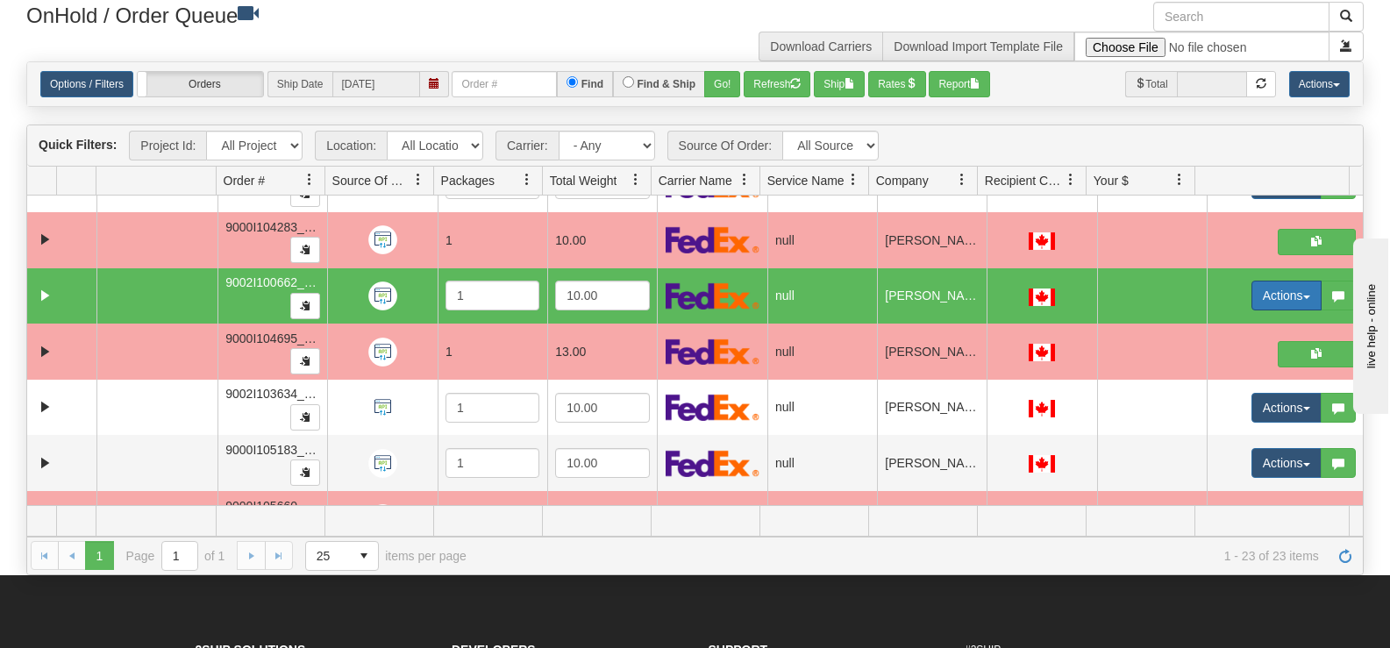
click at [1251, 290] on button "Actions" at bounding box center [1286, 296] width 70 height 30
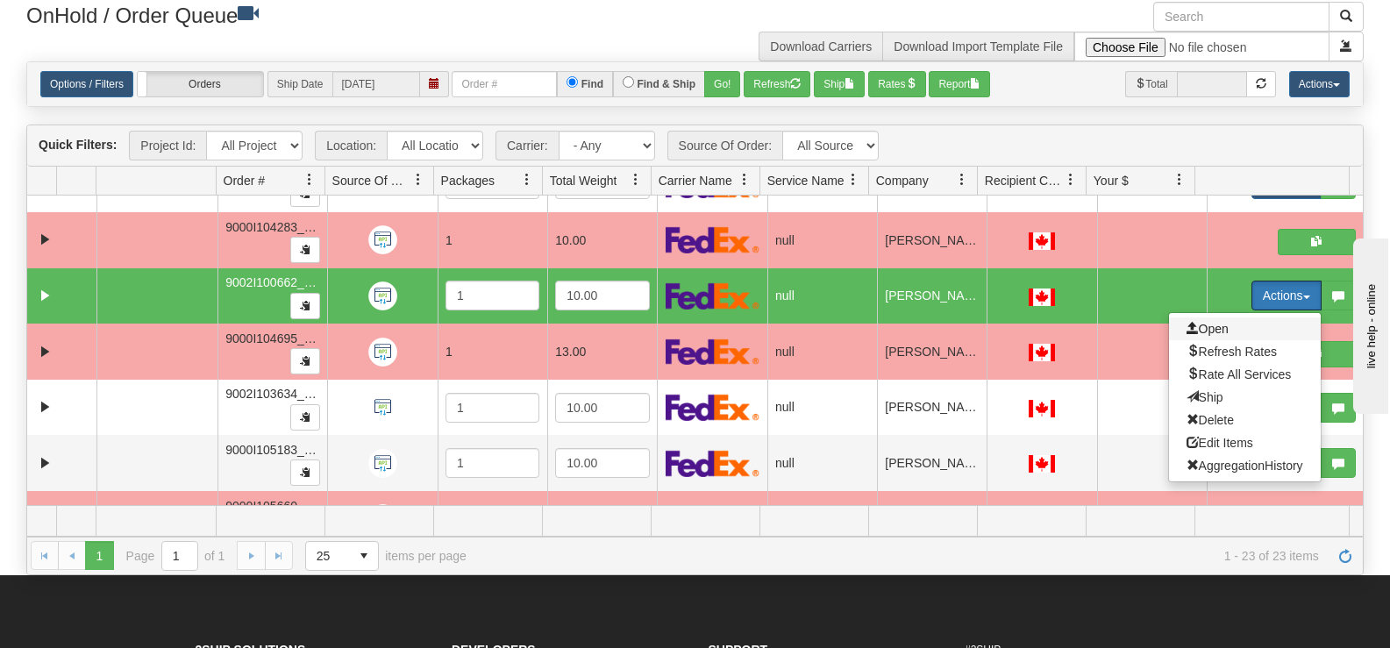
click at [1213, 330] on span "Open" at bounding box center [1207, 329] width 42 height 14
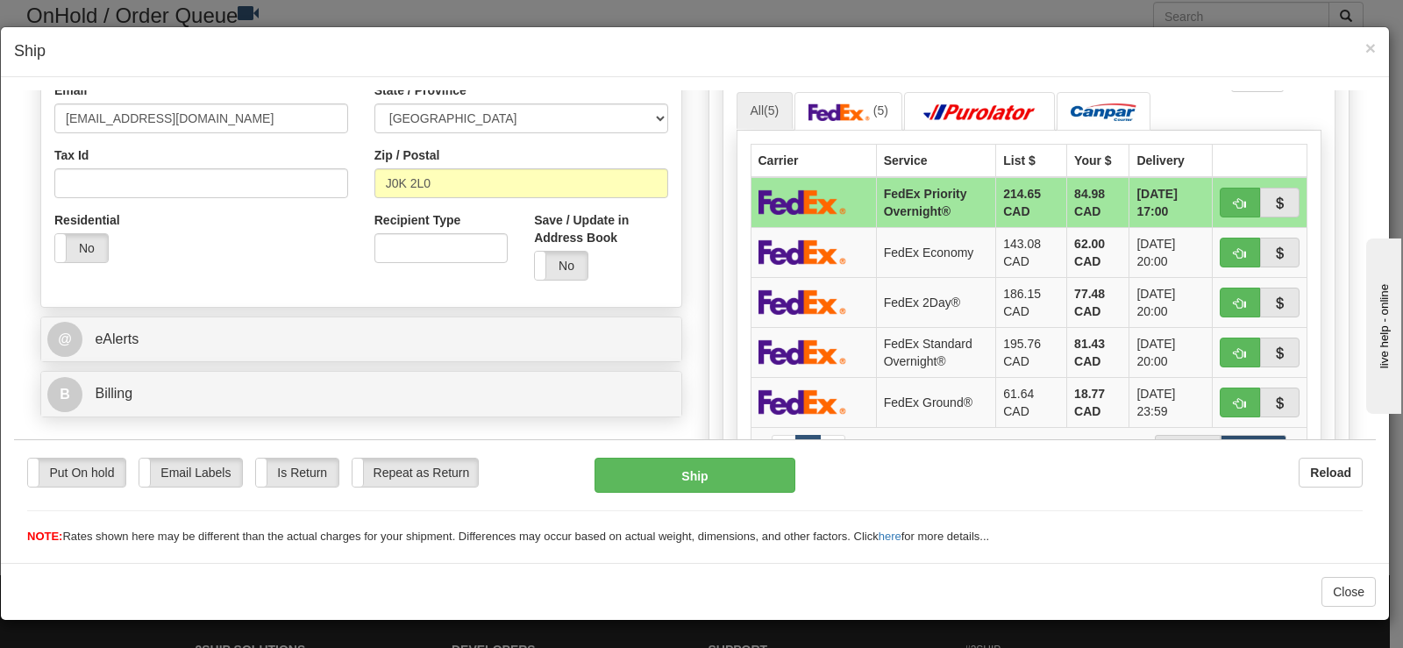
scroll to position [516, 0]
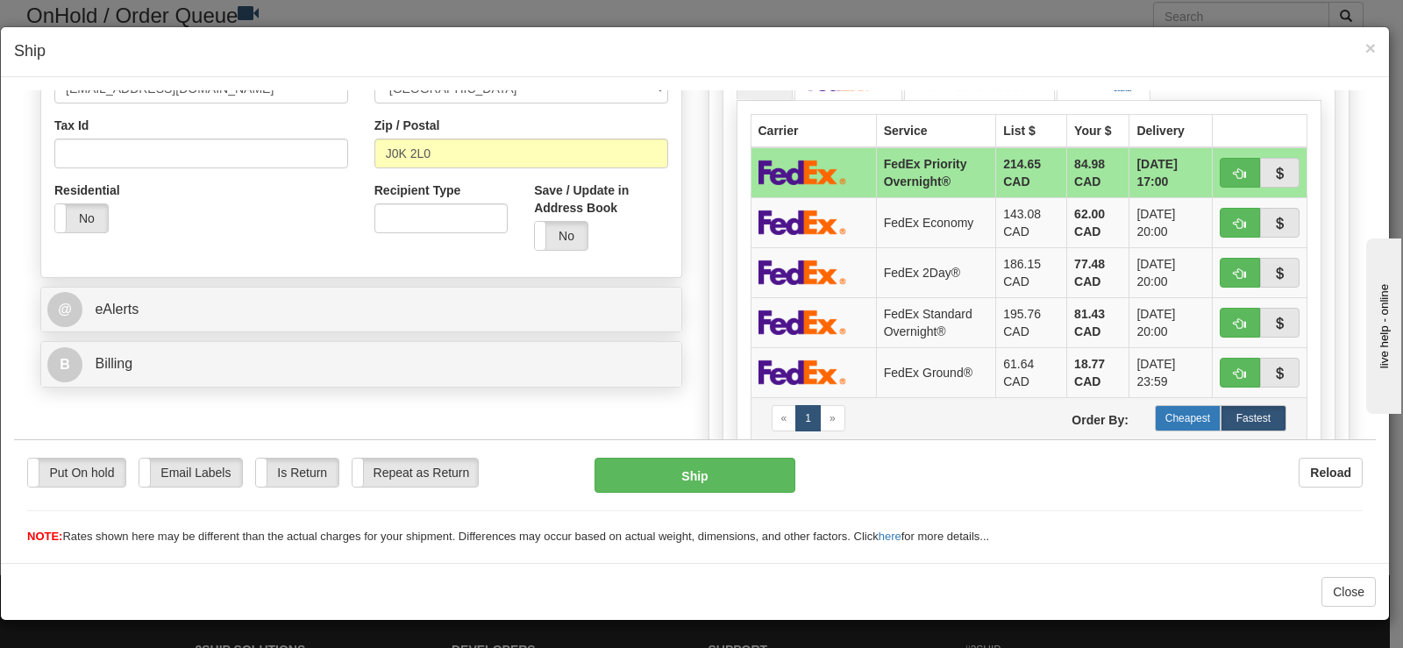
click at [1198, 421] on label "Cheapest" at bounding box center [1188, 417] width 66 height 26
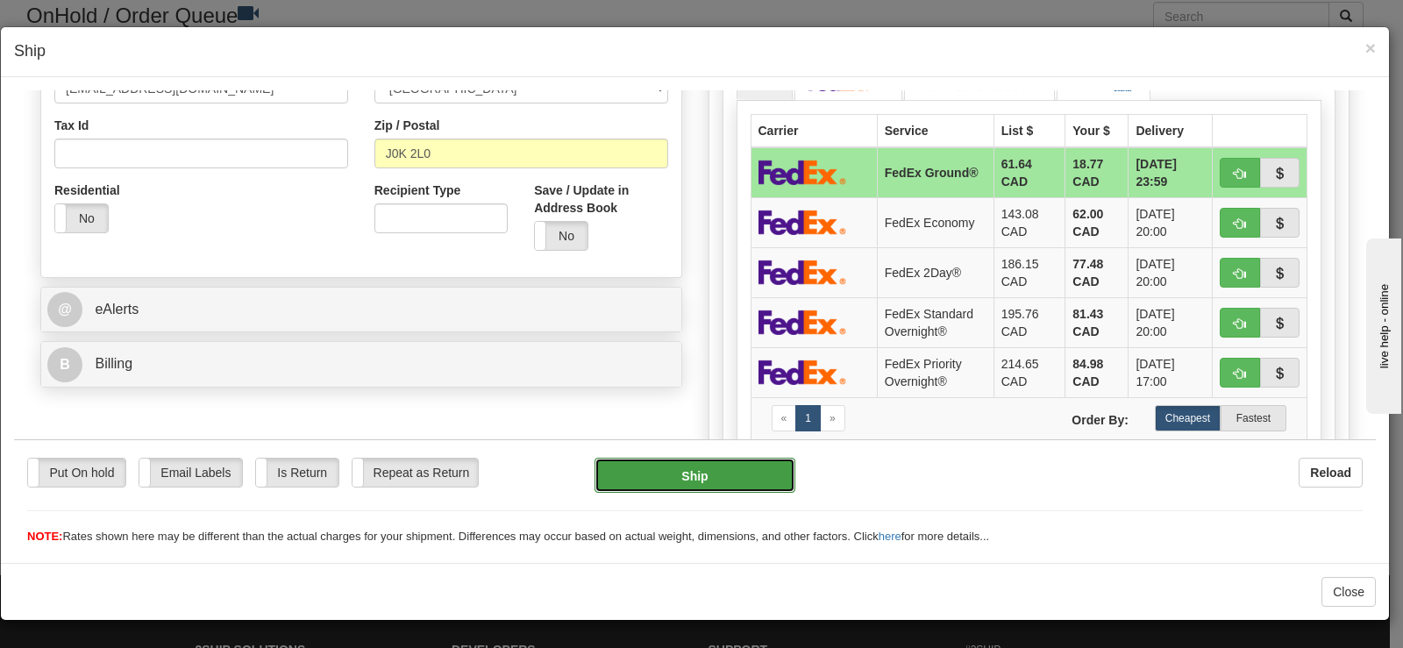
click at [755, 477] on button "Ship" at bounding box center [694, 474] width 201 height 35
type input "92"
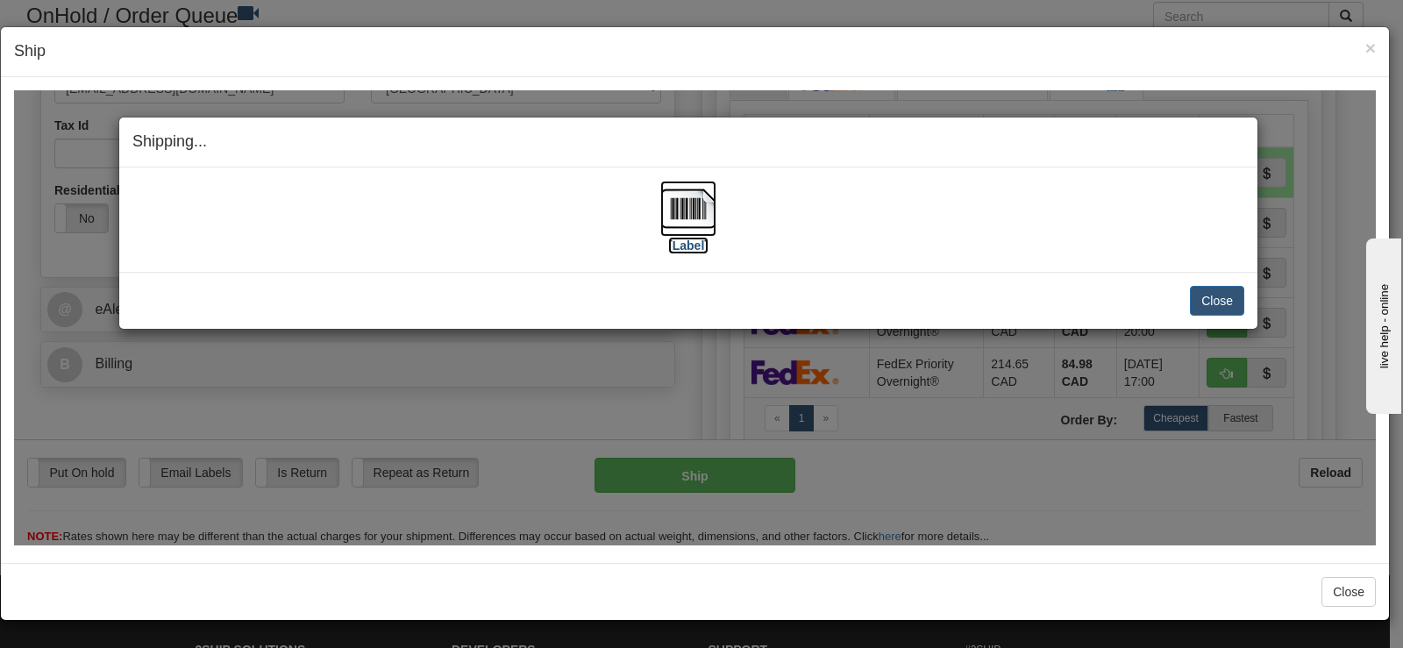
click at [685, 204] on img at bounding box center [688, 208] width 56 height 56
click at [1210, 307] on button "Close" at bounding box center [1217, 300] width 54 height 30
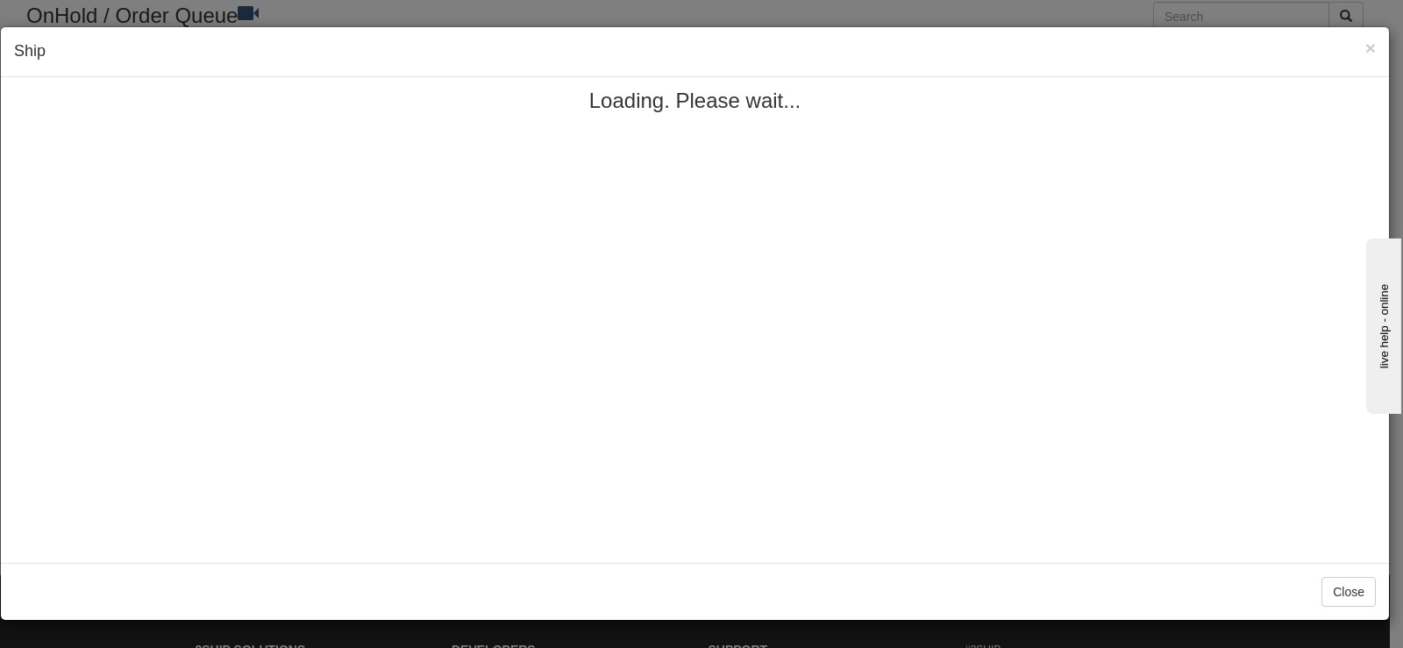
scroll to position [0, 0]
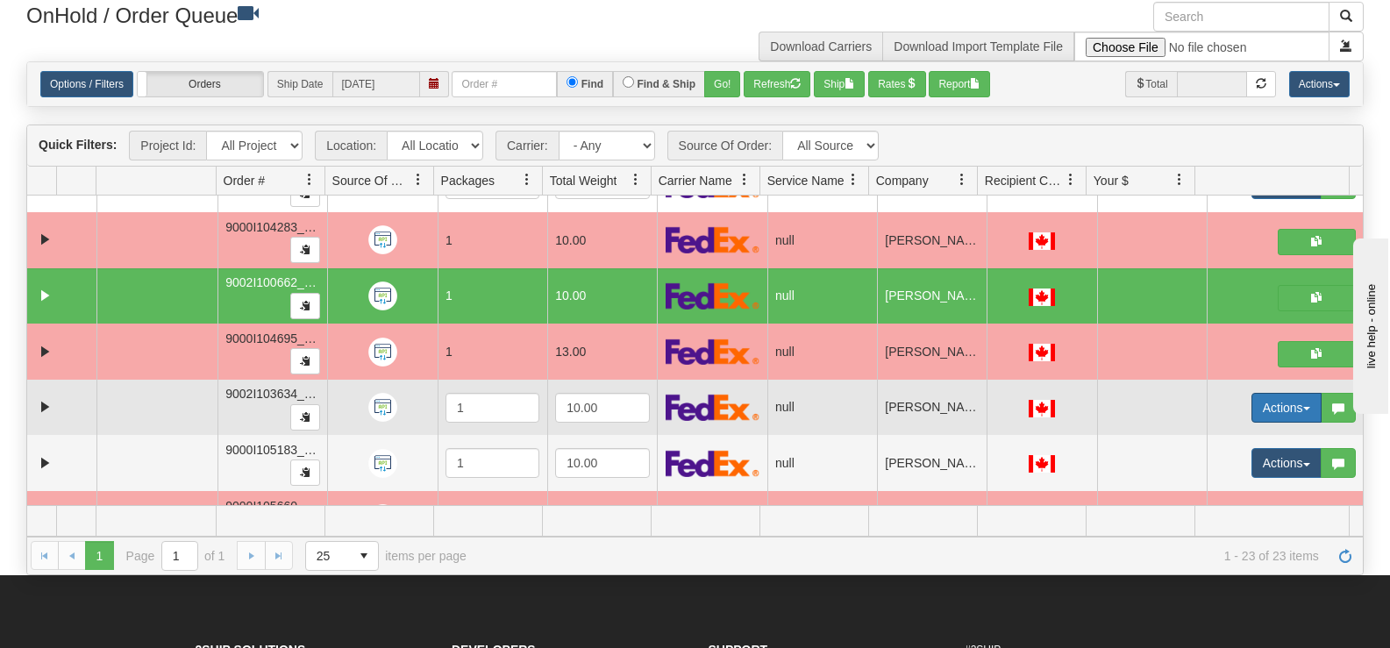
click at [1251, 409] on button "Actions" at bounding box center [1286, 408] width 70 height 30
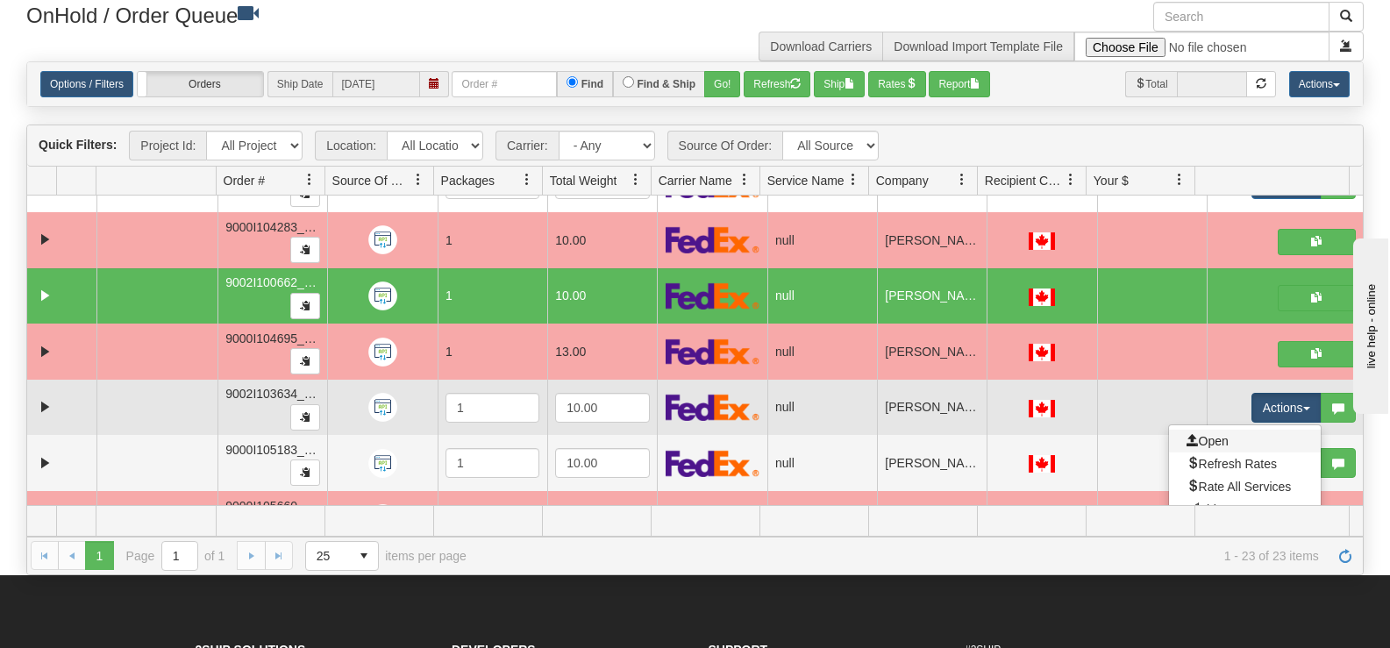
click at [1229, 445] on link "Open" at bounding box center [1245, 441] width 152 height 23
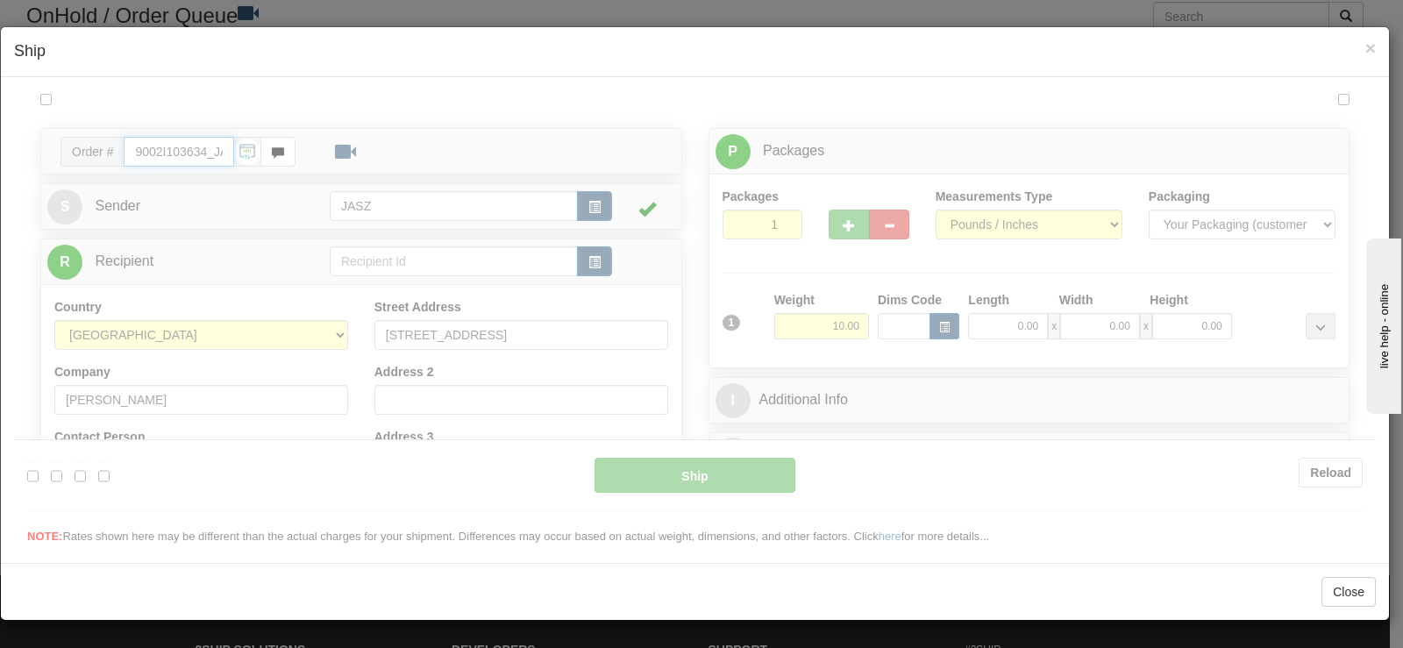
type input "11:59"
type input "16:00"
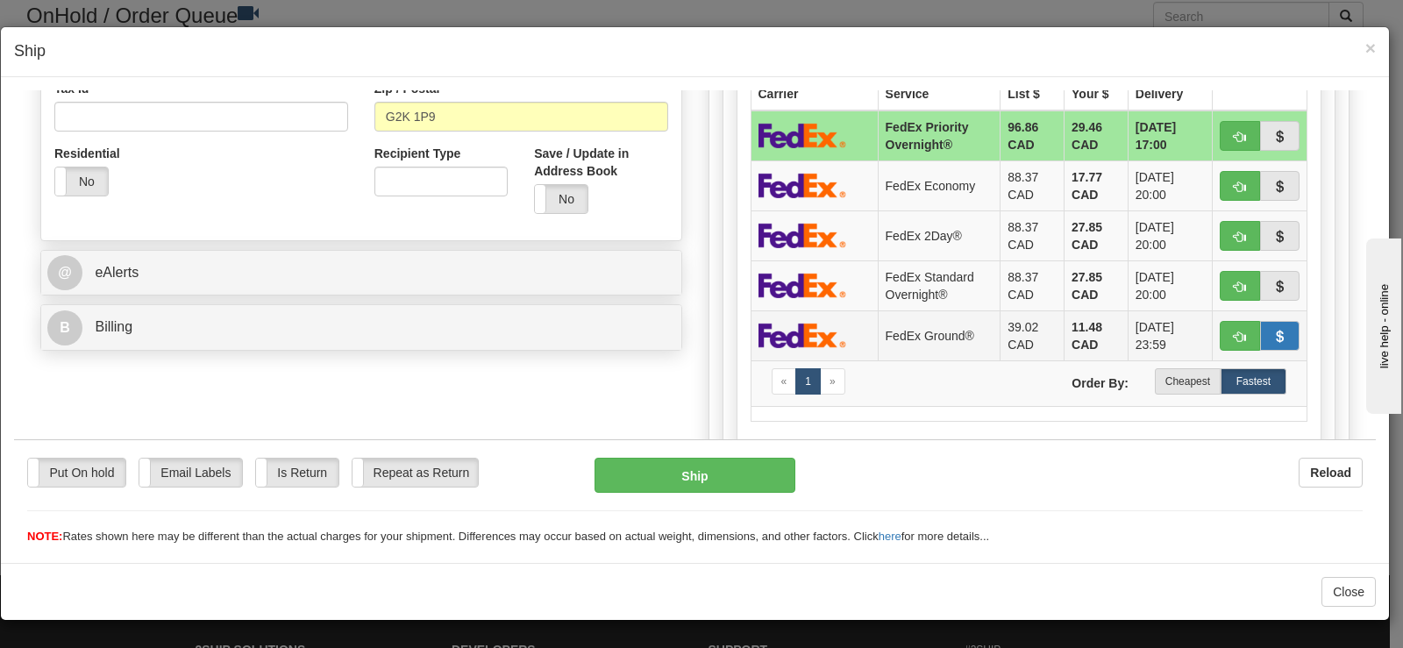
scroll to position [556, 0]
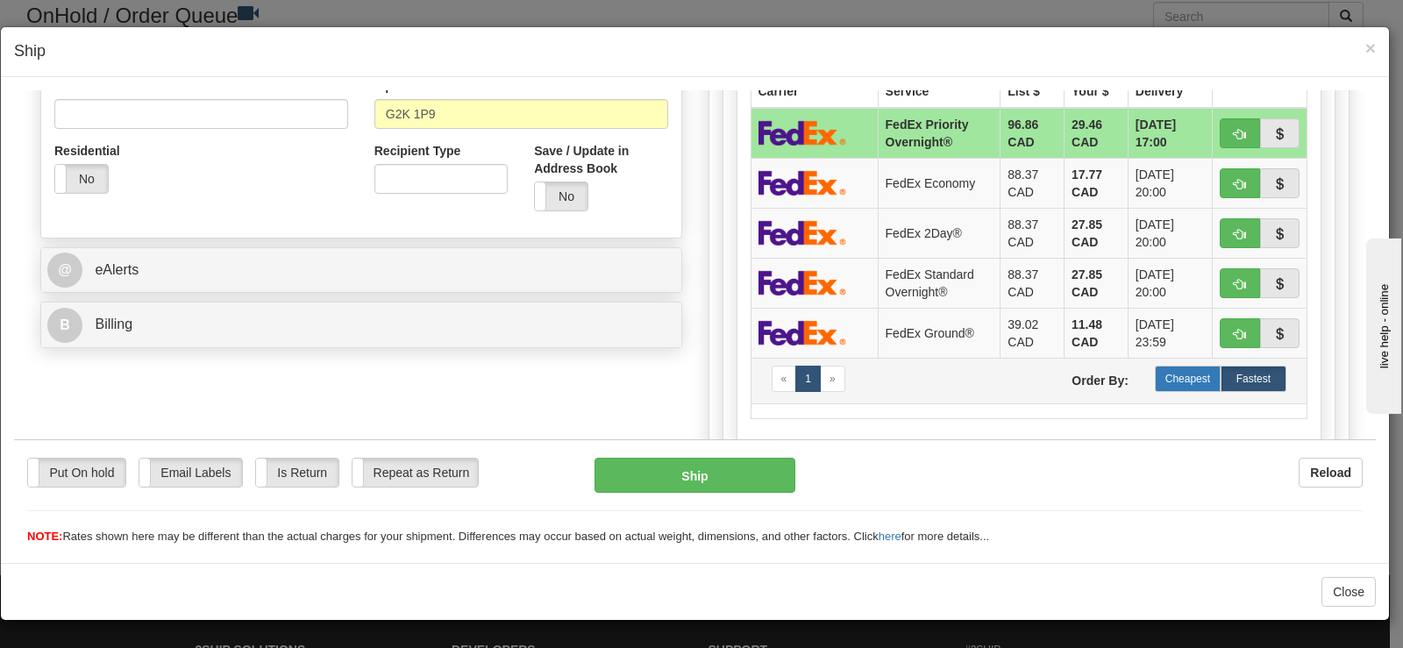
click at [1197, 378] on label "Cheapest" at bounding box center [1188, 378] width 66 height 26
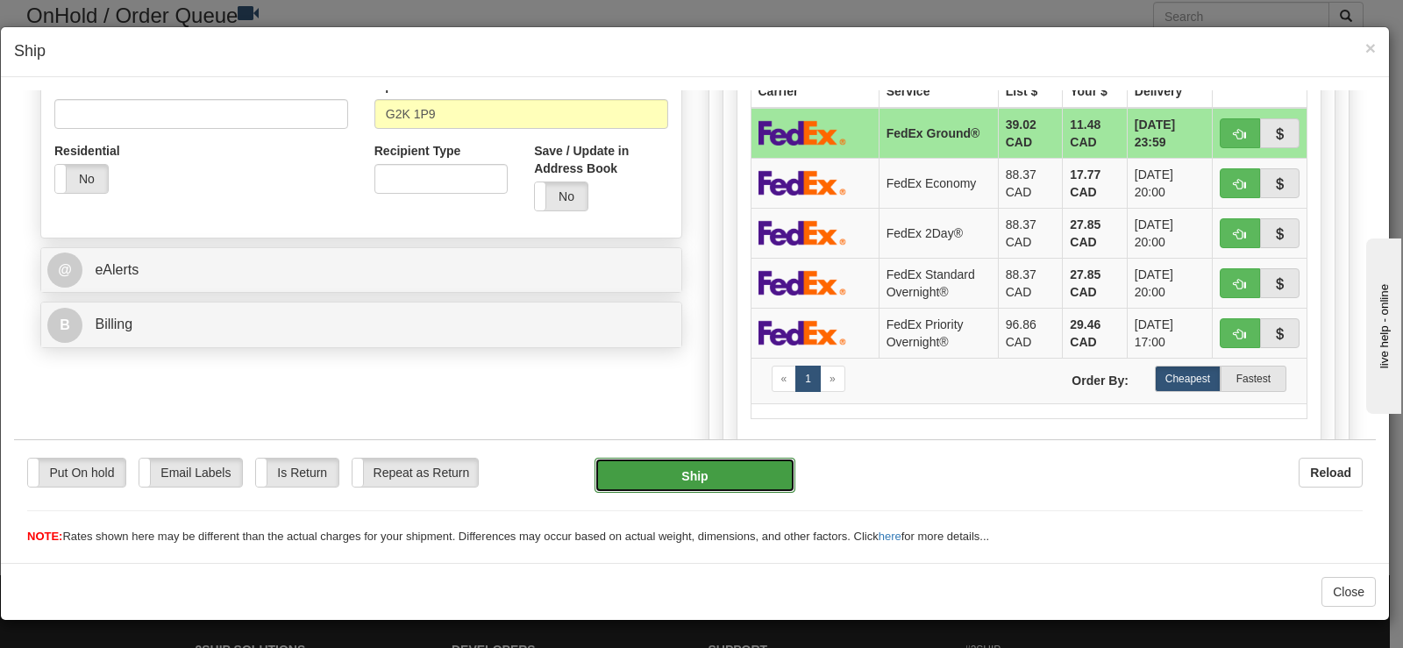
click at [722, 467] on button "Ship" at bounding box center [694, 474] width 201 height 35
type input "92"
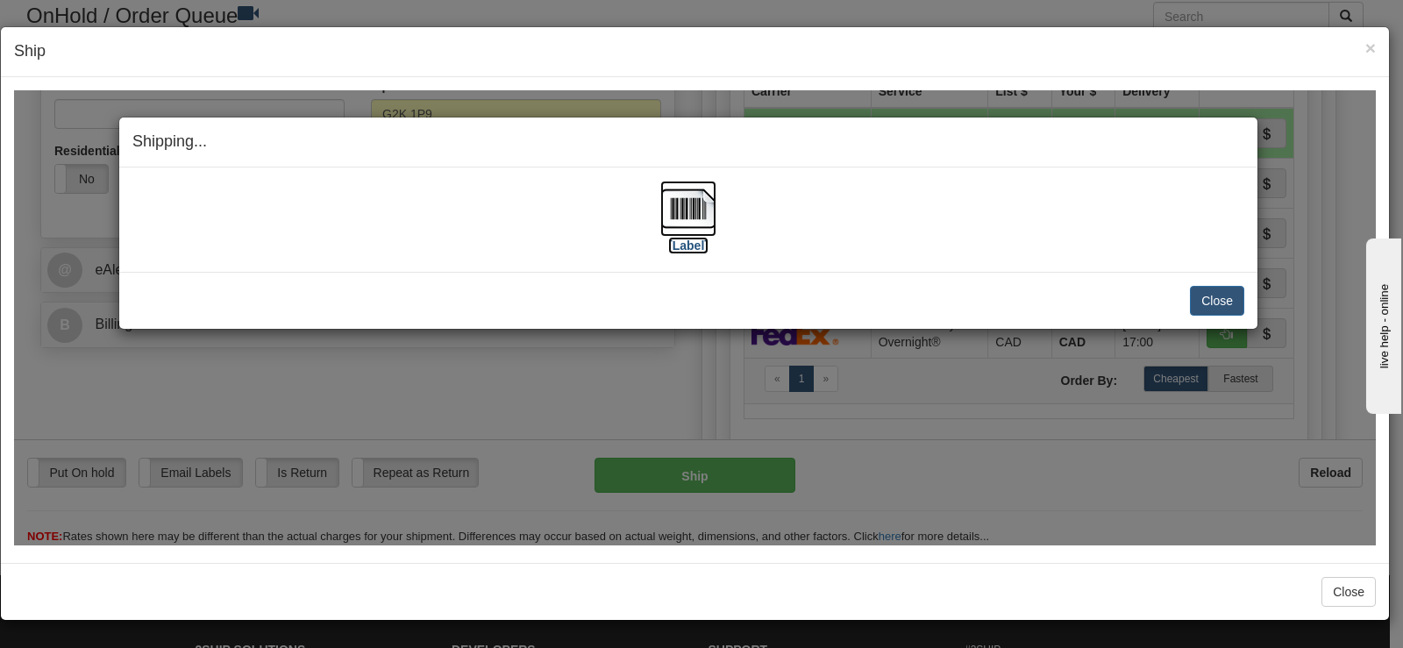
click at [684, 205] on img at bounding box center [688, 208] width 56 height 56
click at [1223, 296] on button "Close" at bounding box center [1217, 300] width 54 height 30
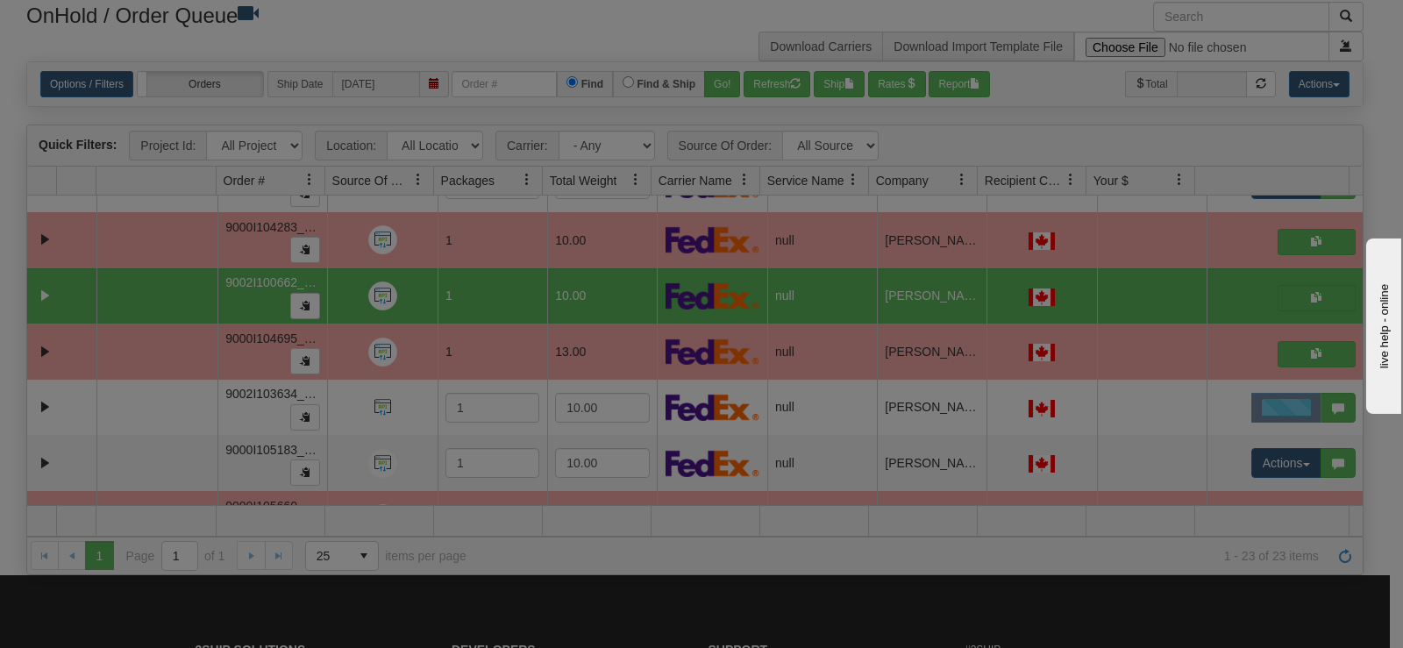
scroll to position [0, 0]
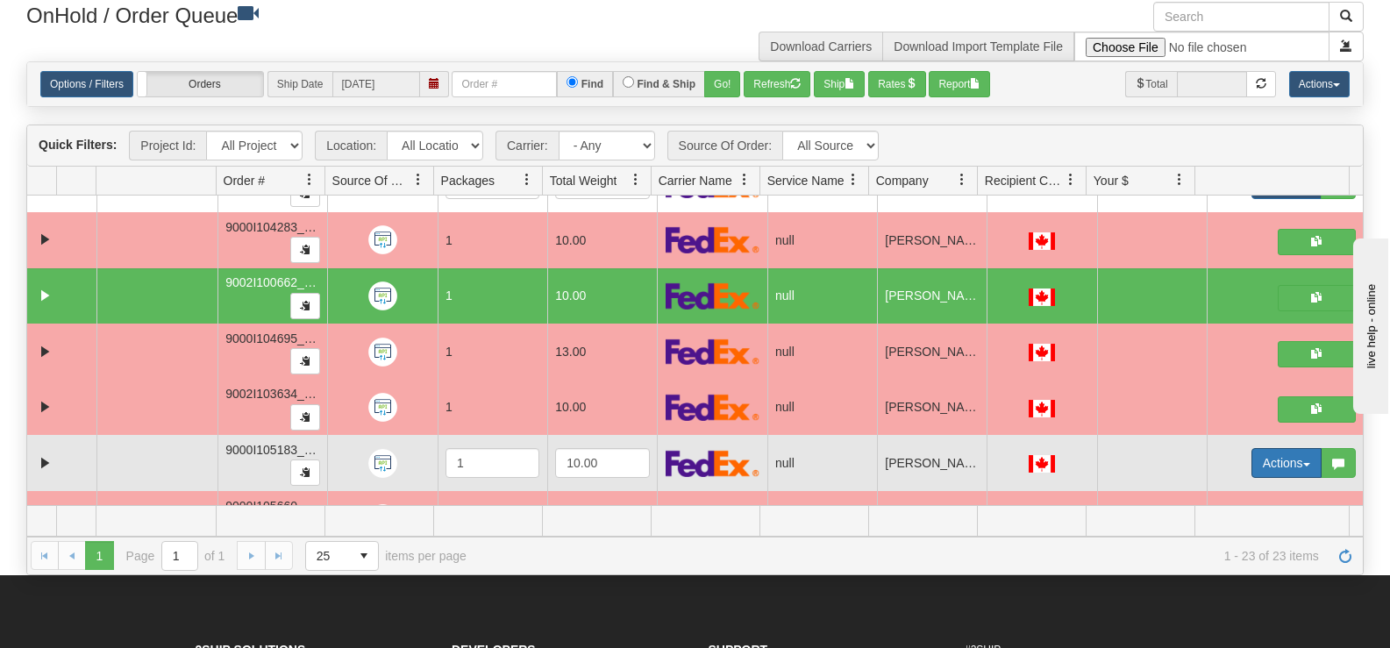
click at [1253, 462] on button "Actions" at bounding box center [1286, 463] width 70 height 30
click at [1199, 497] on span "Open" at bounding box center [1207, 496] width 42 height 14
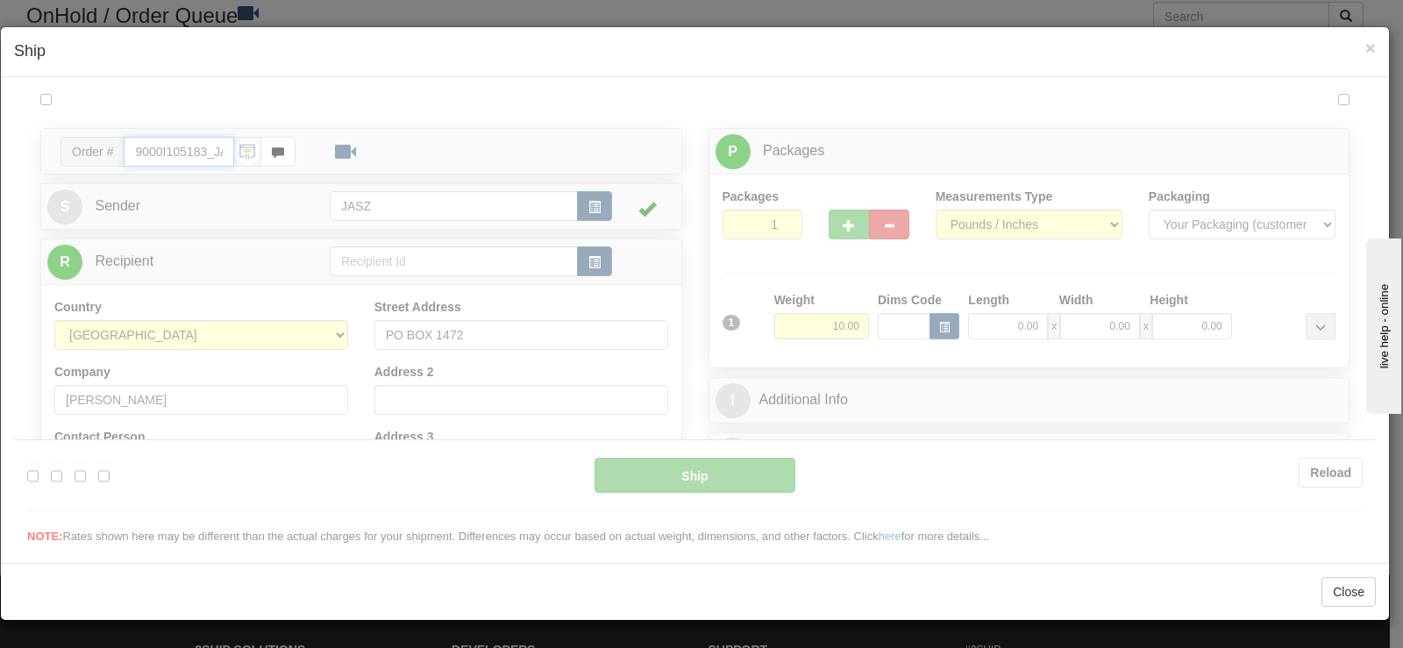
type input "12:00"
type input "16:00"
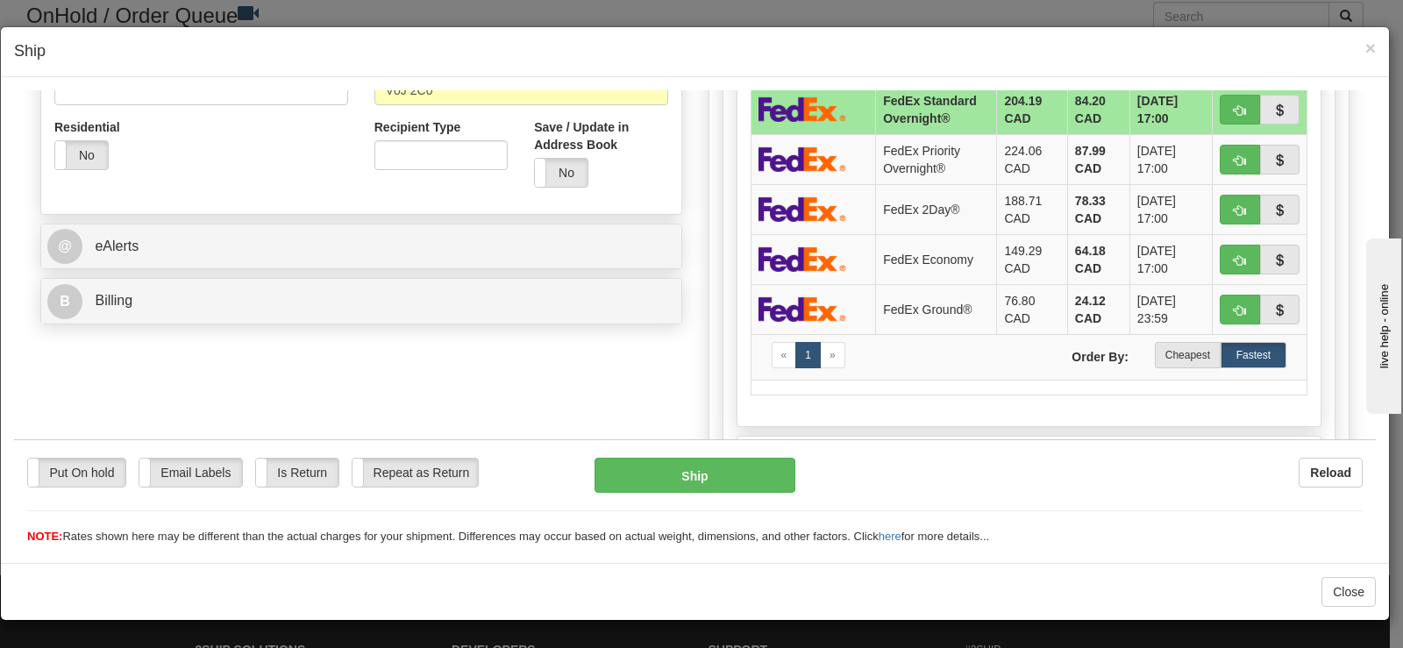
scroll to position [701, 0]
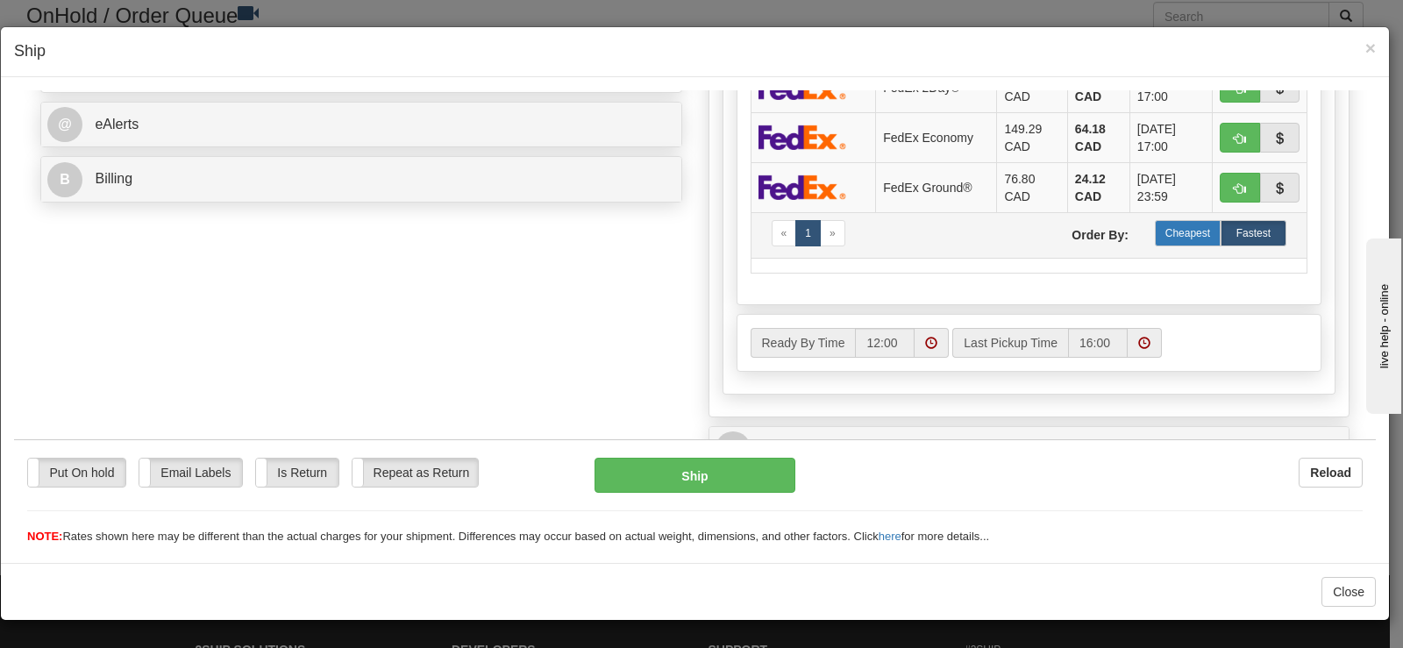
click at [1167, 233] on label "Cheapest" at bounding box center [1188, 232] width 66 height 26
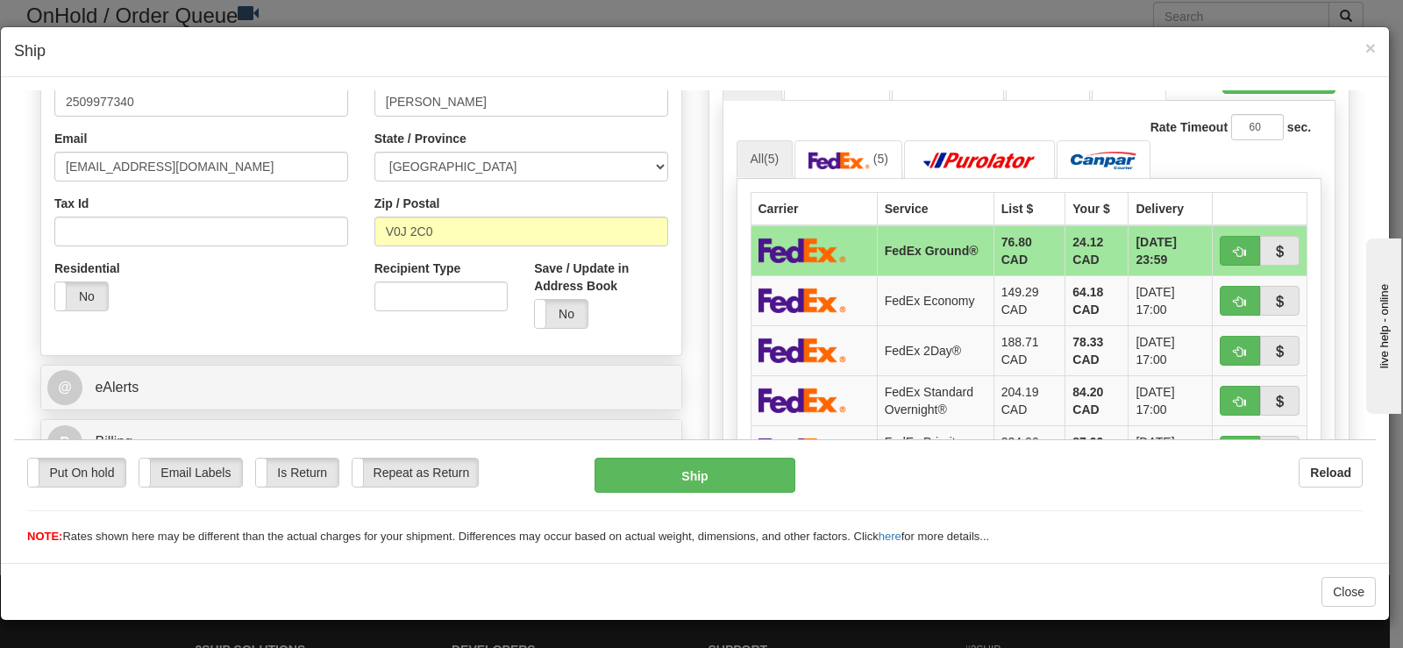
scroll to position [351, 0]
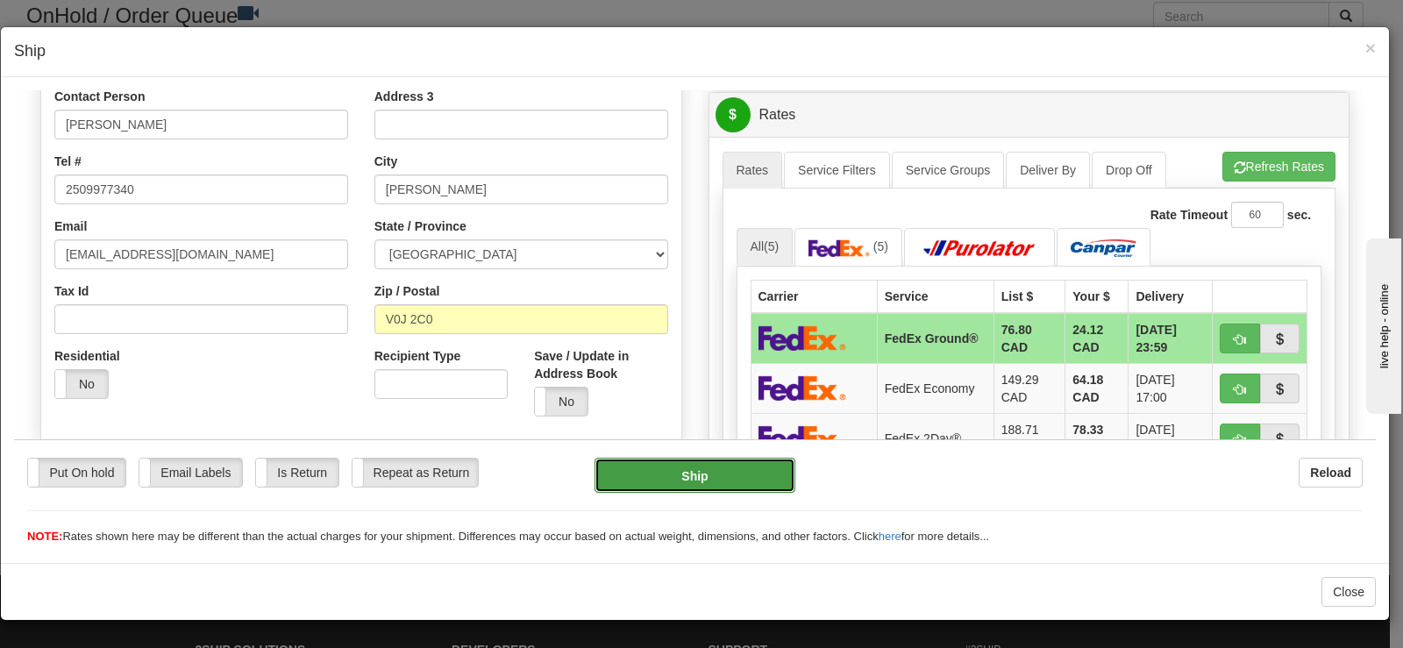
click at [644, 472] on button "Ship" at bounding box center [694, 474] width 201 height 35
type input "92"
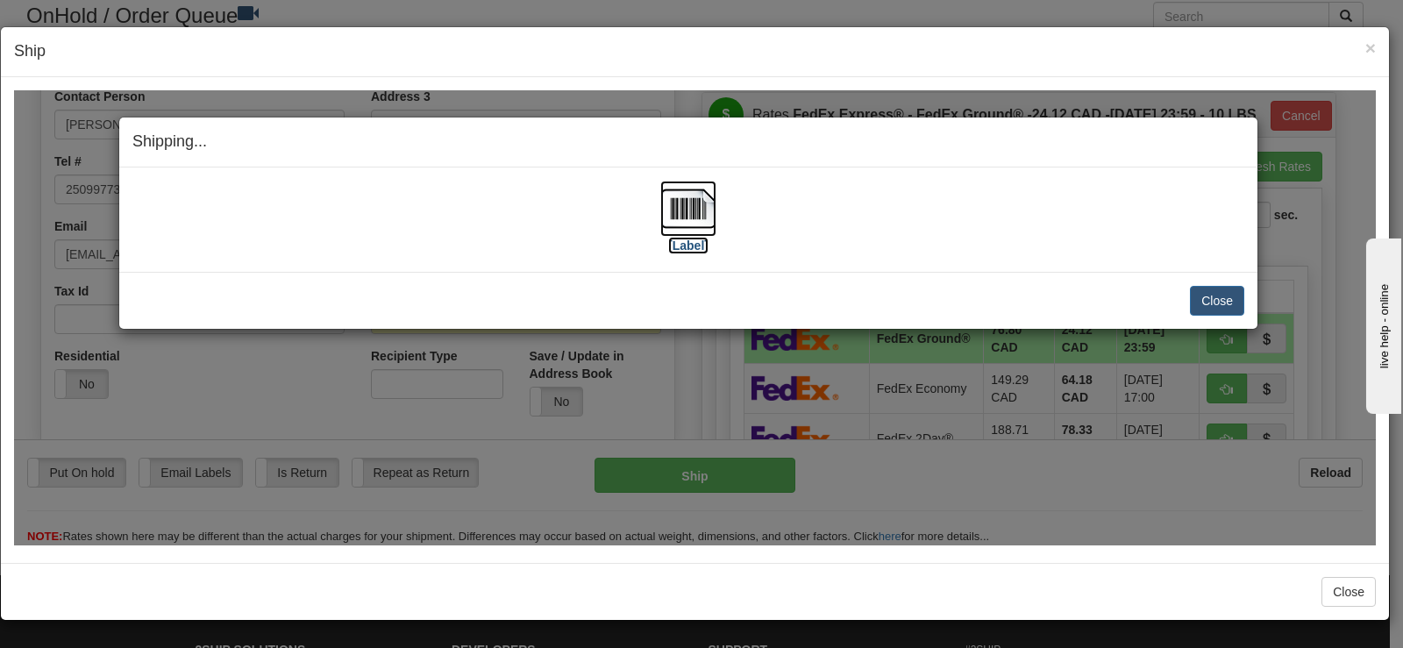
click at [675, 227] on img at bounding box center [688, 208] width 56 height 56
click at [1210, 303] on button "Close" at bounding box center [1217, 300] width 54 height 30
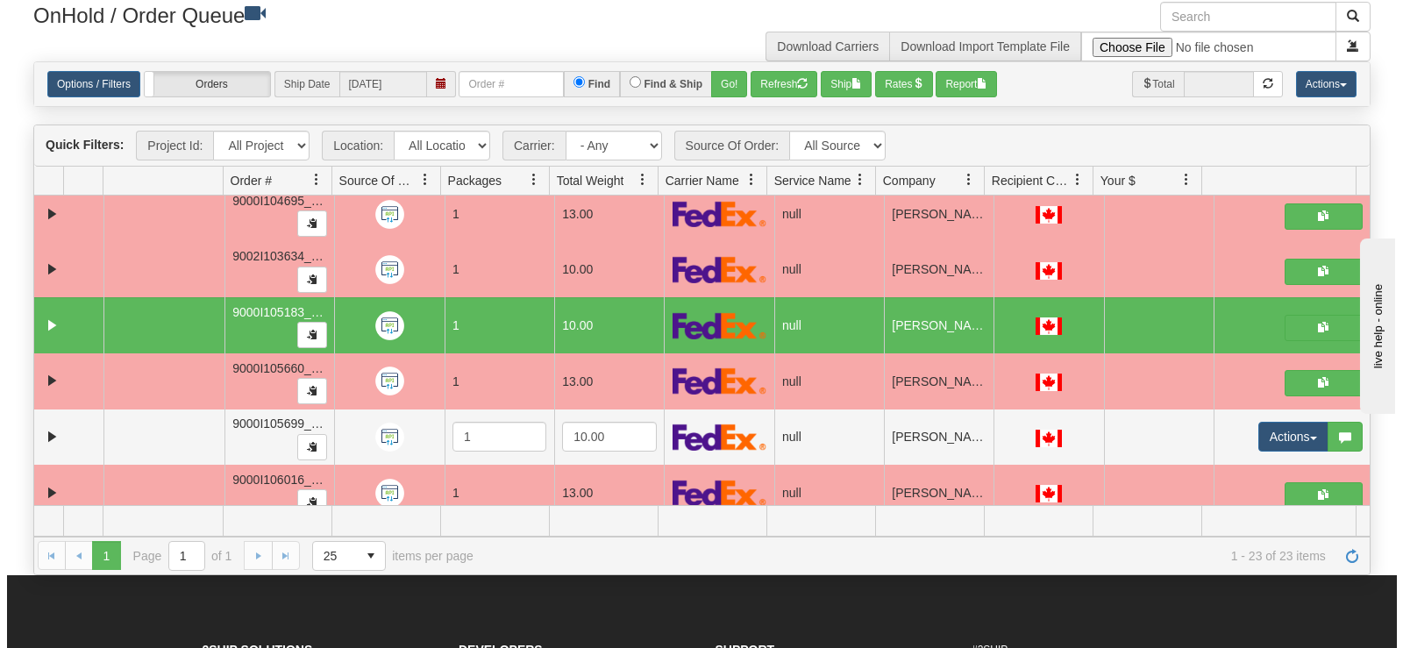
scroll to position [973, 0]
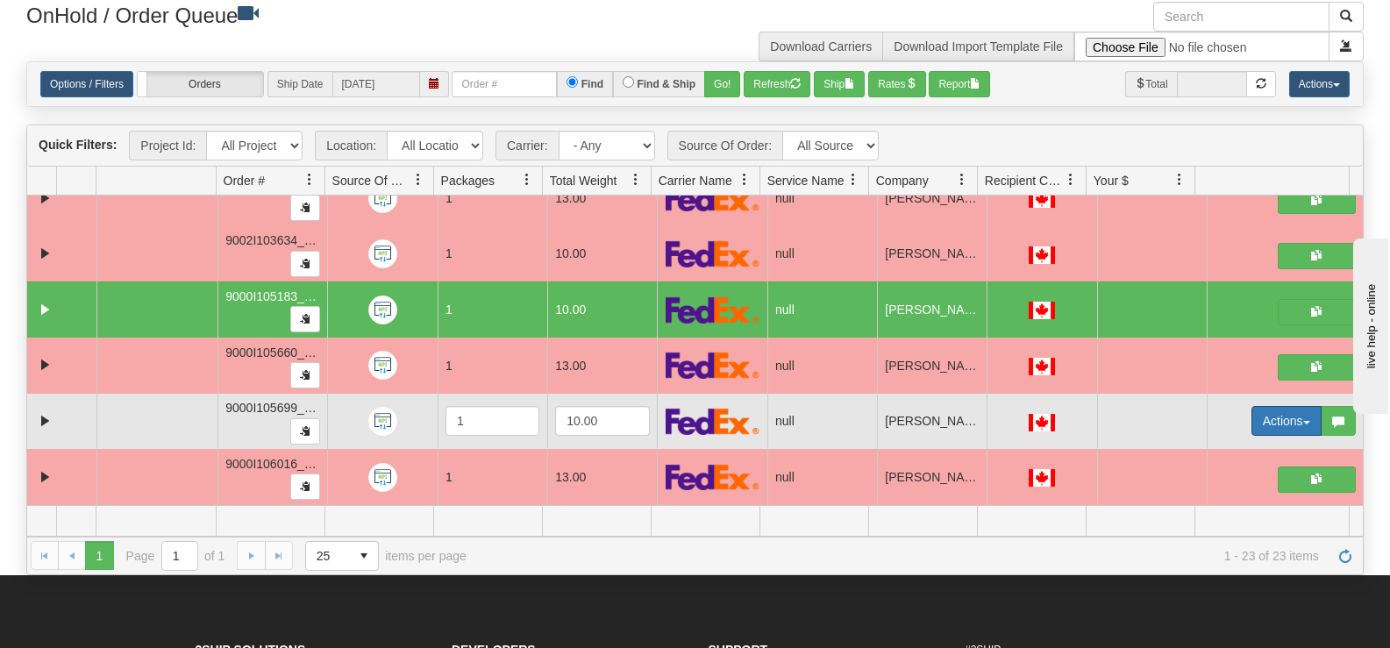
click at [1262, 416] on button "Actions" at bounding box center [1286, 421] width 70 height 30
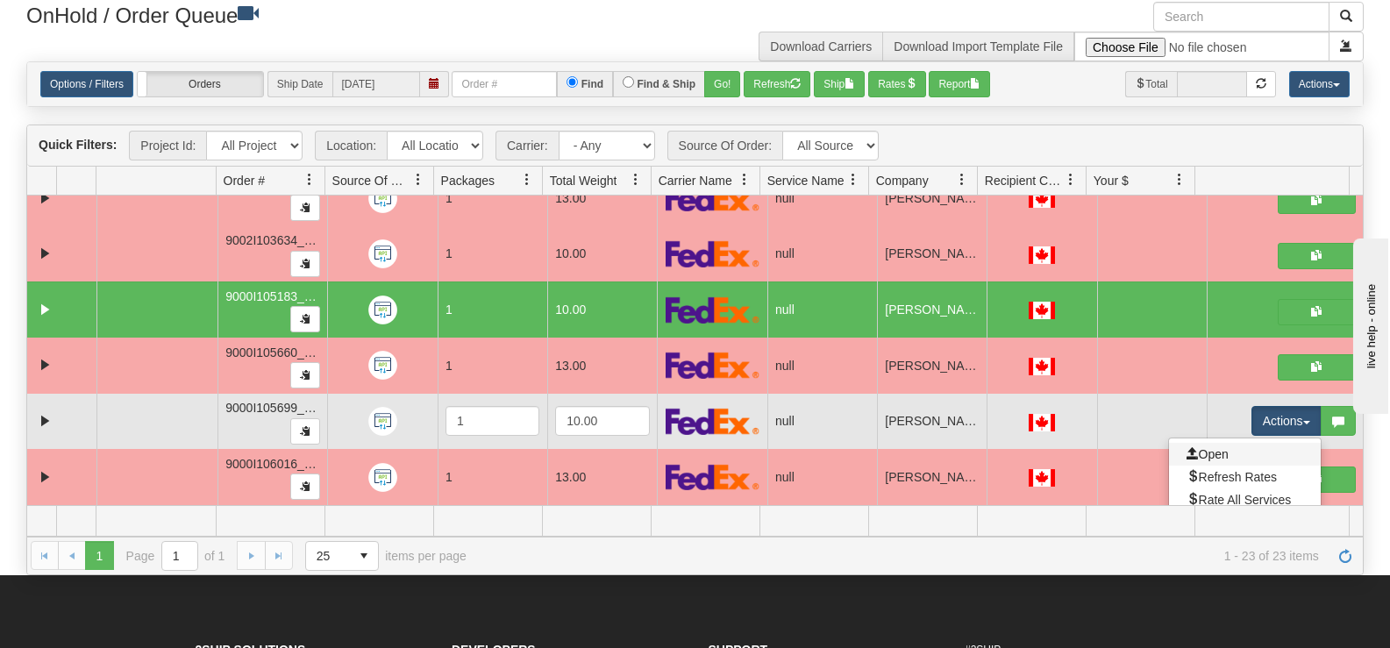
click at [1243, 453] on link "Open" at bounding box center [1245, 454] width 152 height 23
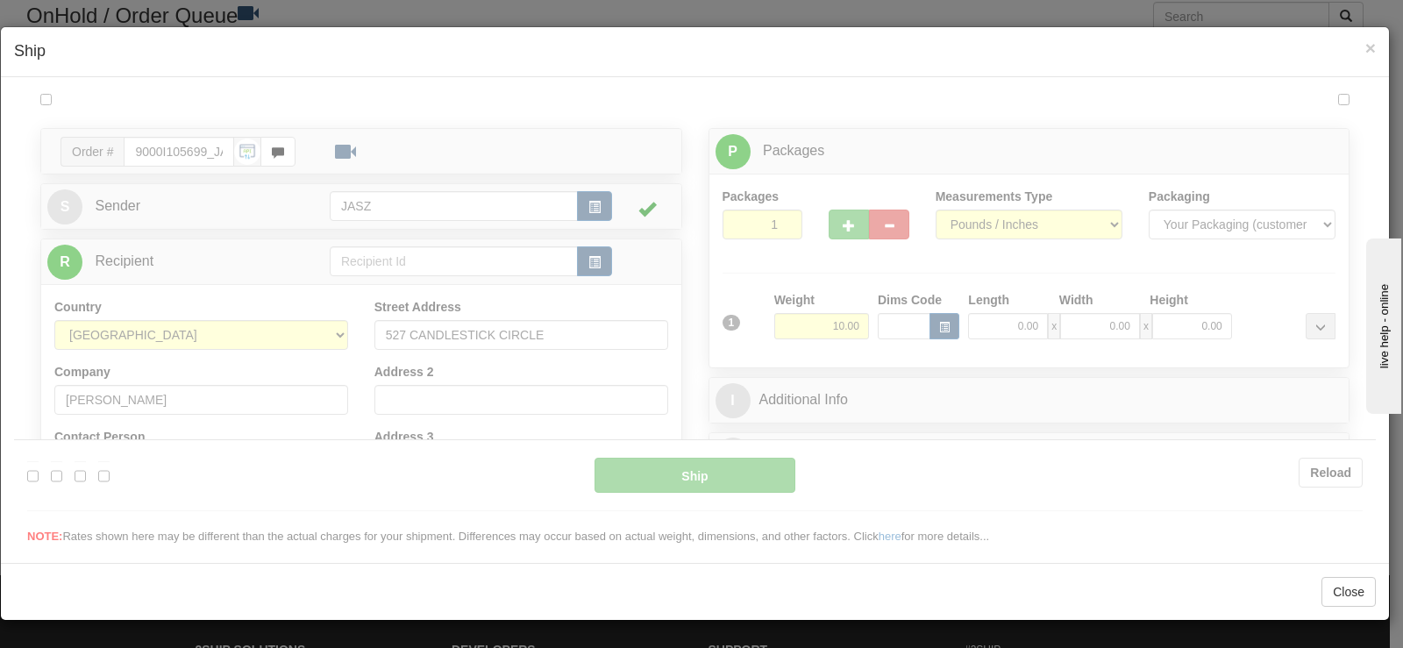
scroll to position [0, 0]
type input "12:01"
type input "16:00"
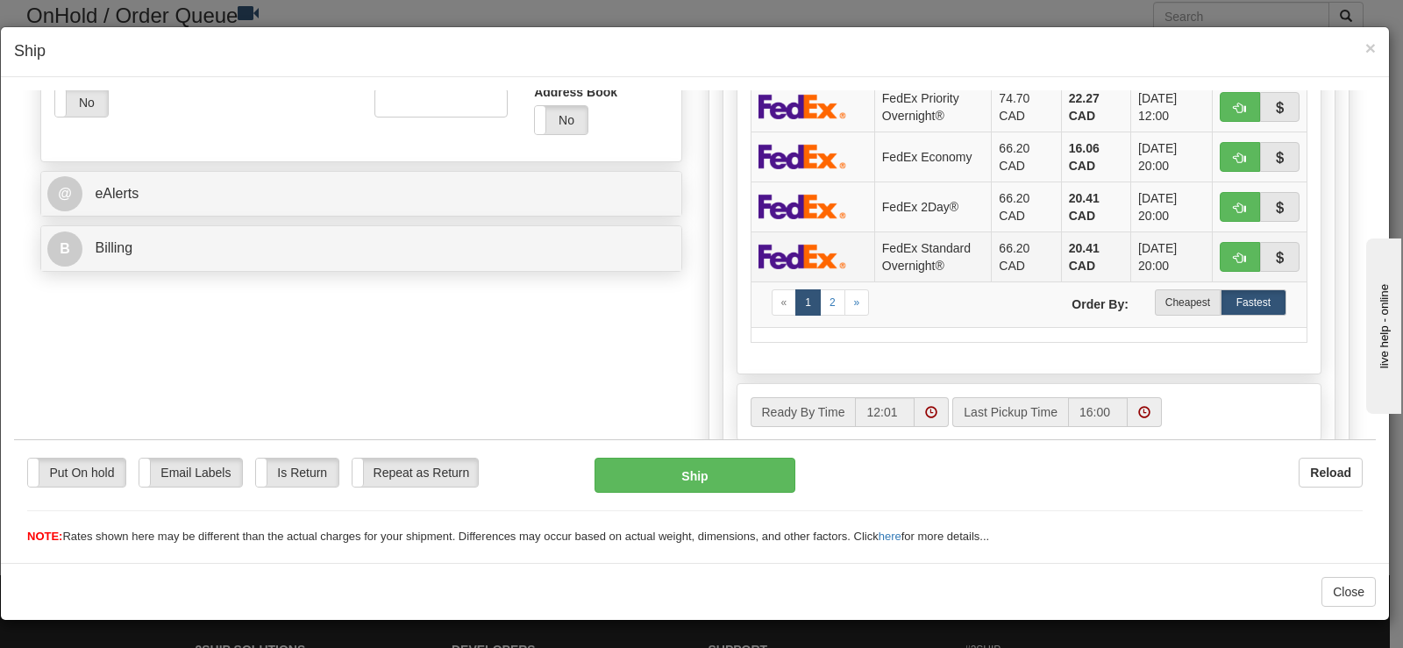
scroll to position [614, 0]
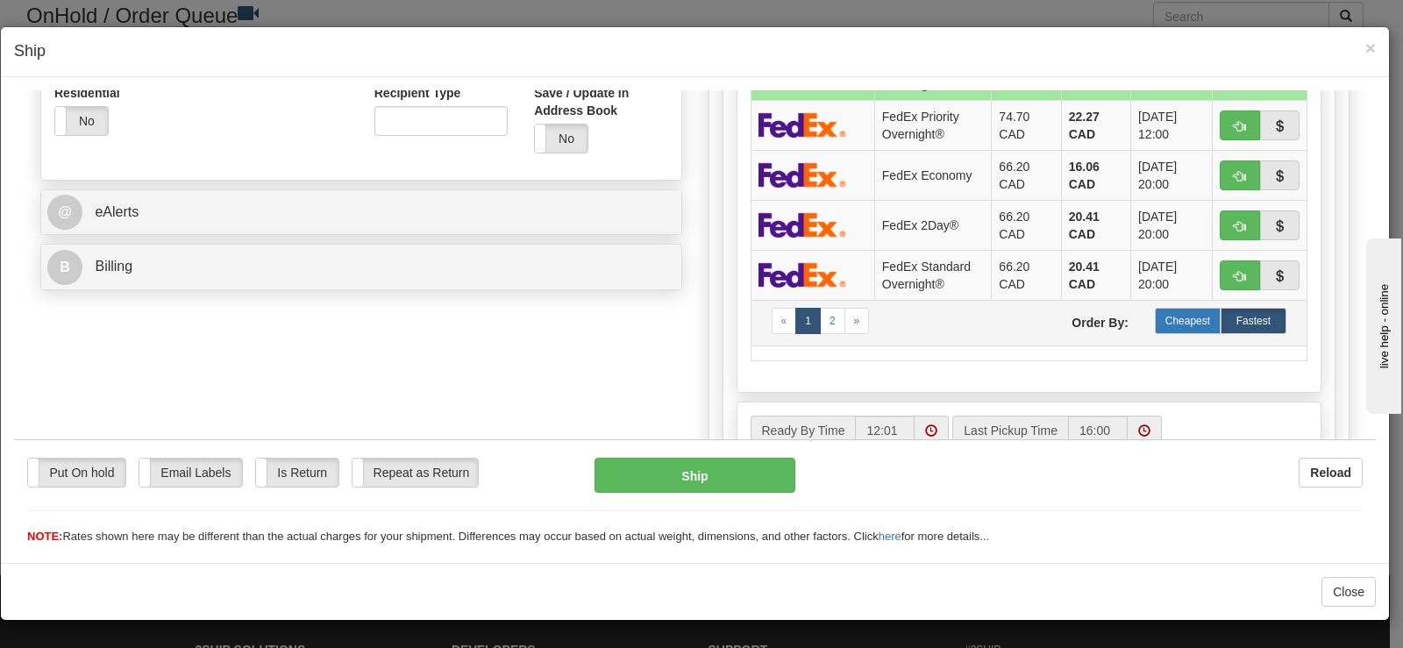
click at [1186, 324] on label "Cheapest" at bounding box center [1188, 320] width 66 height 26
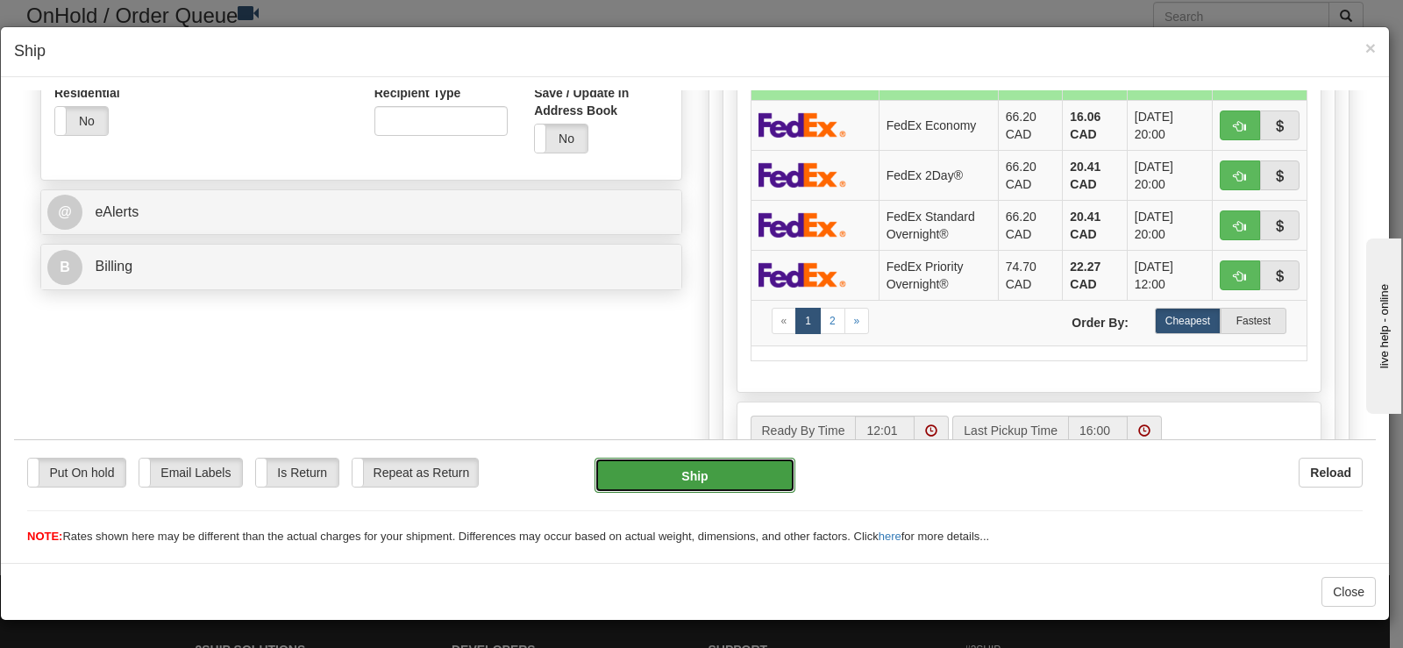
click at [739, 487] on button "Ship" at bounding box center [694, 474] width 201 height 35
type input "92"
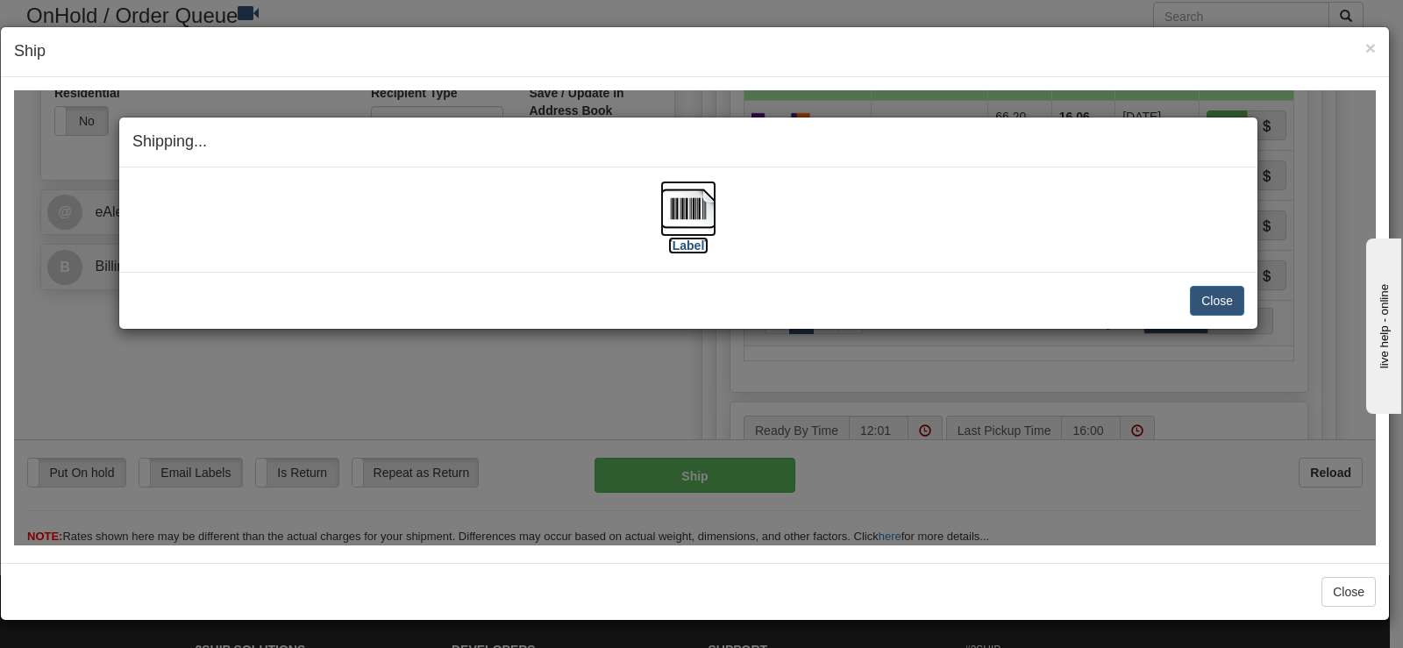
click at [685, 223] on img at bounding box center [688, 208] width 56 height 56
click at [1203, 301] on button "Close" at bounding box center [1217, 300] width 54 height 30
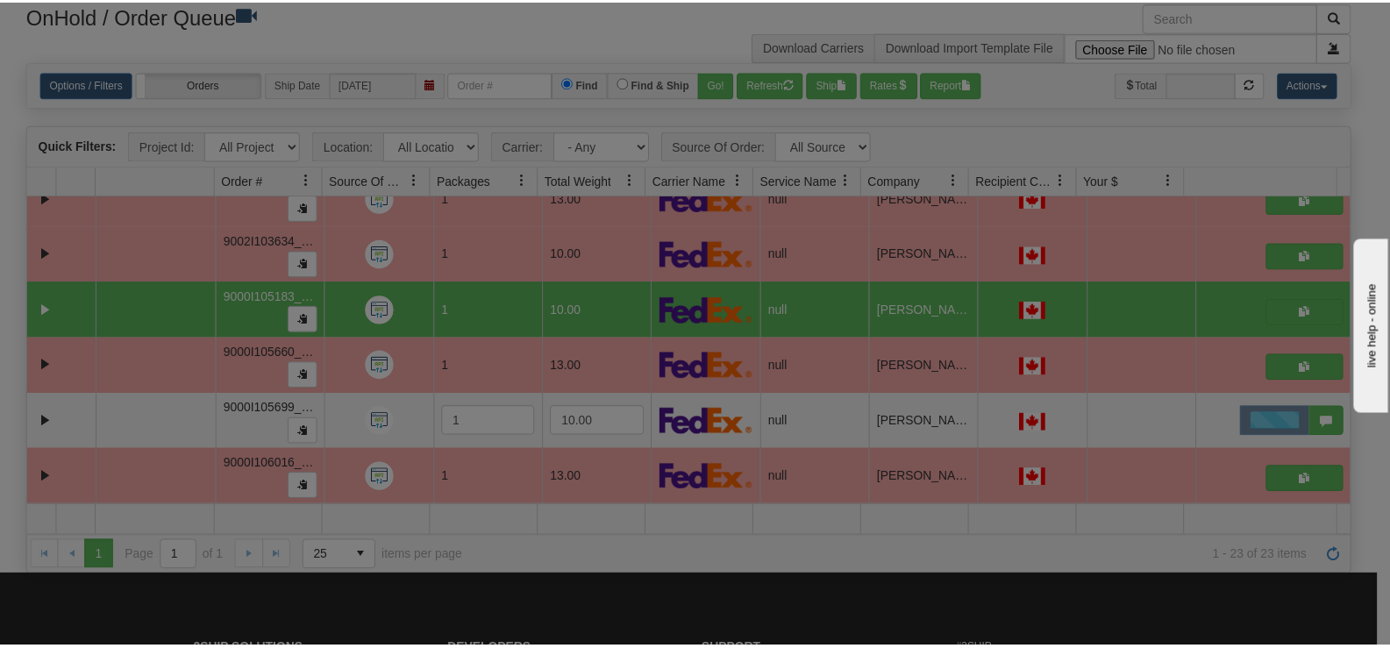
scroll to position [0, 0]
